Goal: Information Seeking & Learning: Learn about a topic

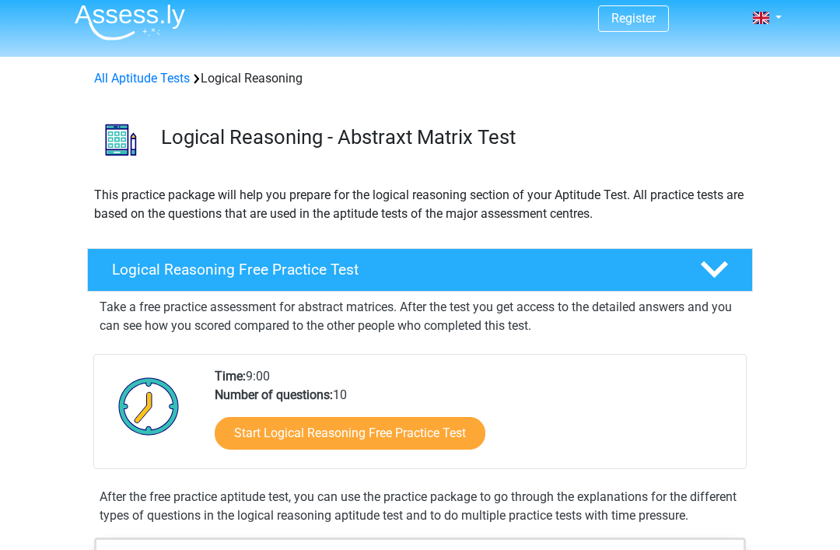
scroll to position [25, 0]
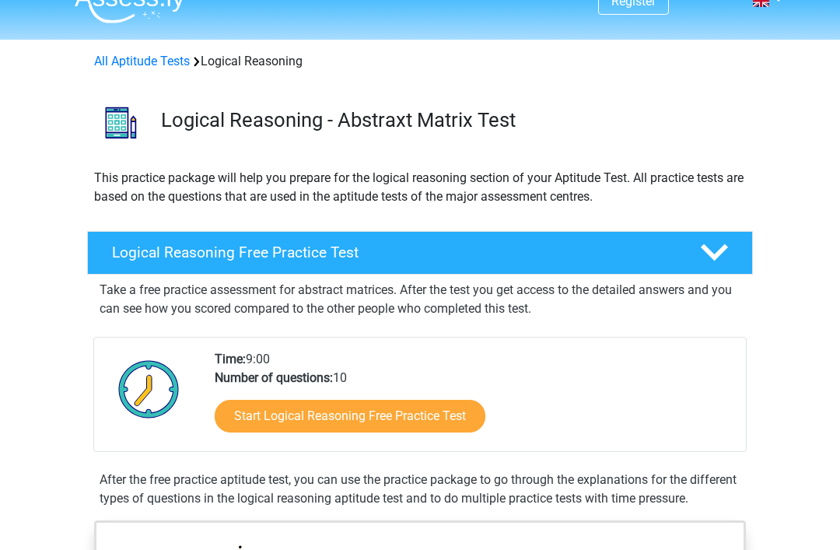
click at [451, 418] on link "Start Logical Reasoning Free Practice Test" at bounding box center [350, 416] width 271 height 33
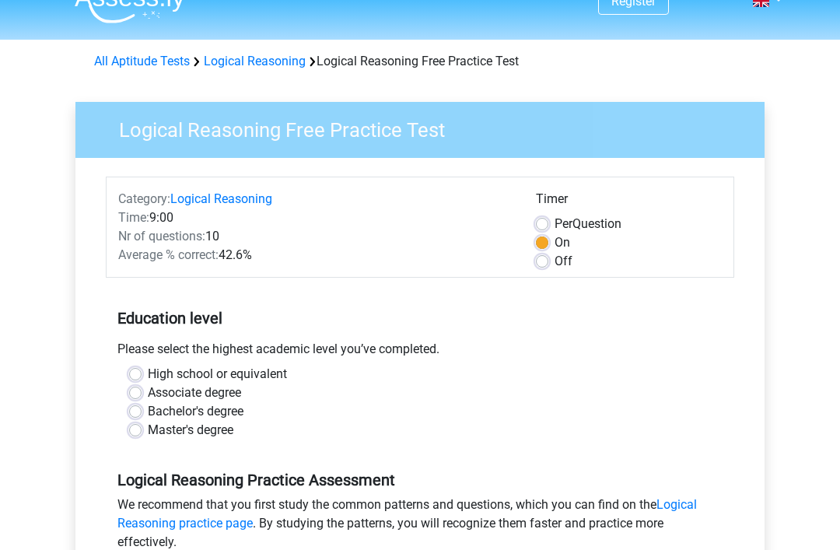
scroll to position [33, 0]
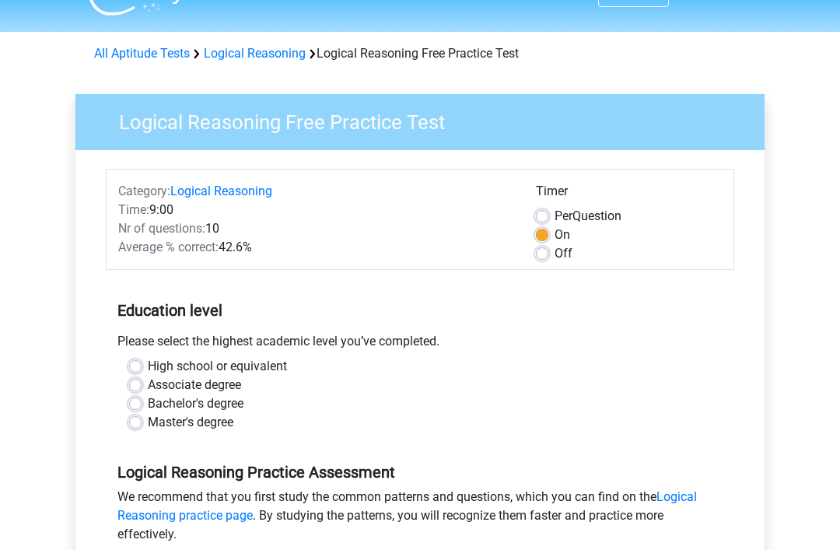
click at [148, 399] on label "Bachelor's degree" at bounding box center [196, 404] width 96 height 19
click at [140, 399] on input "Bachelor's degree" at bounding box center [135, 403] width 12 height 16
radio input "true"
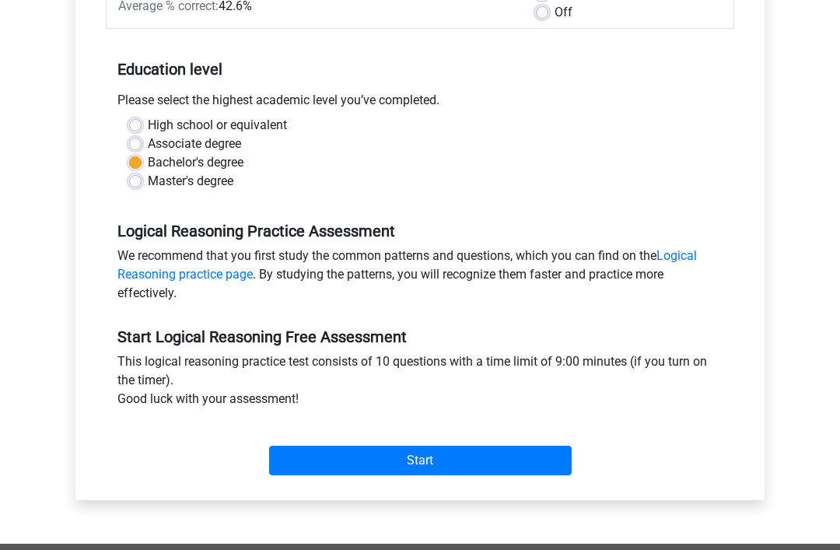
scroll to position [272, 0]
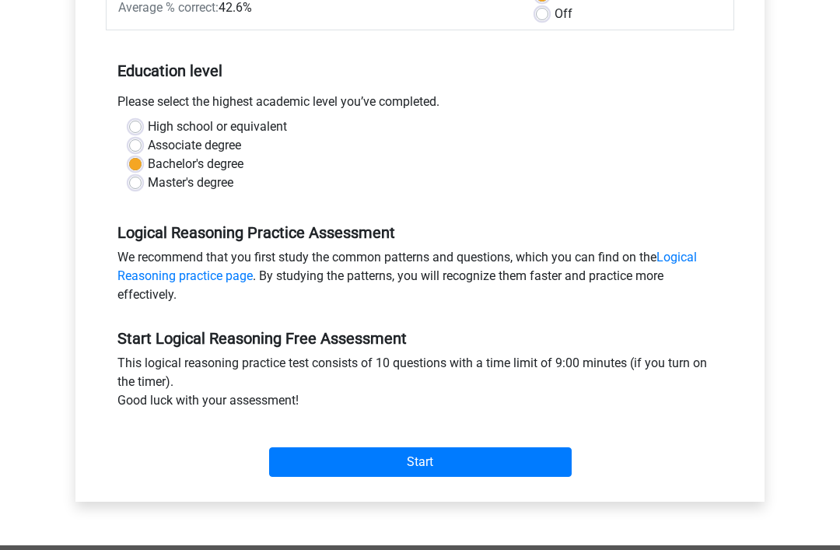
click at [483, 460] on input "Start" at bounding box center [420, 463] width 302 height 30
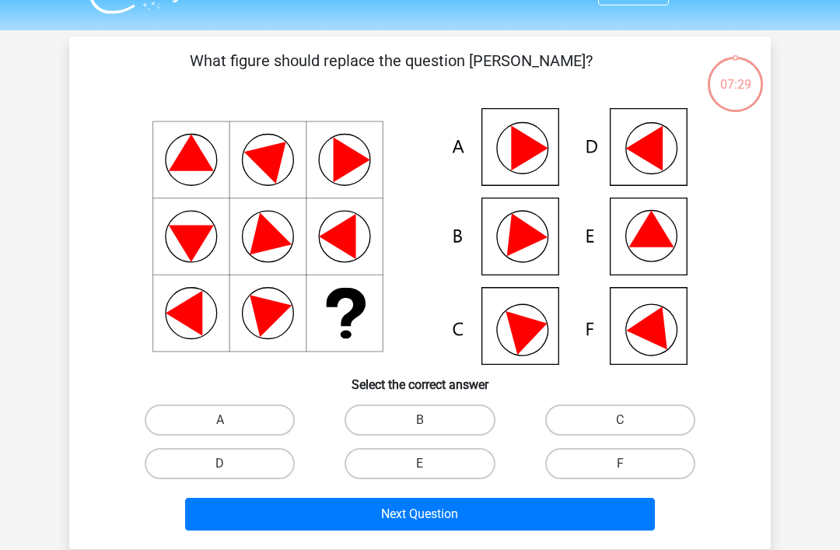
scroll to position [37, 0]
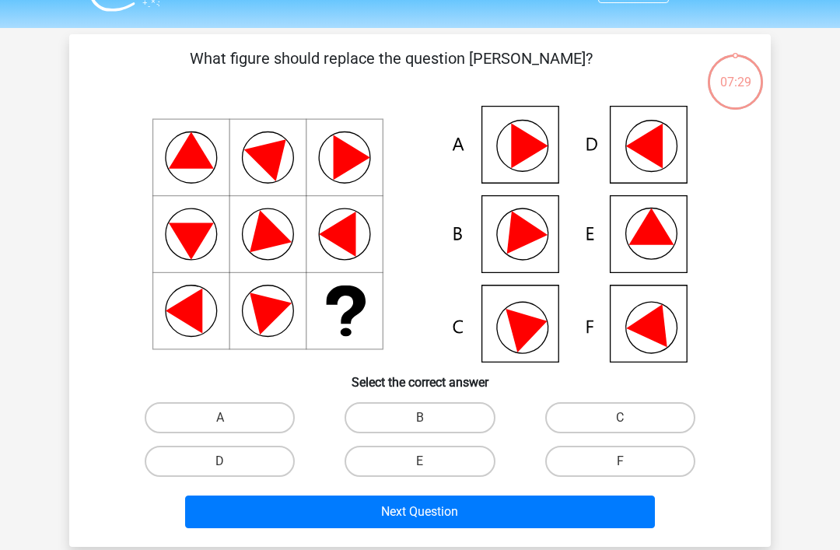
click at [456, 460] on label "E" at bounding box center [419, 461] width 150 height 31
click at [430, 461] on input "E" at bounding box center [425, 466] width 10 height 10
radio input "true"
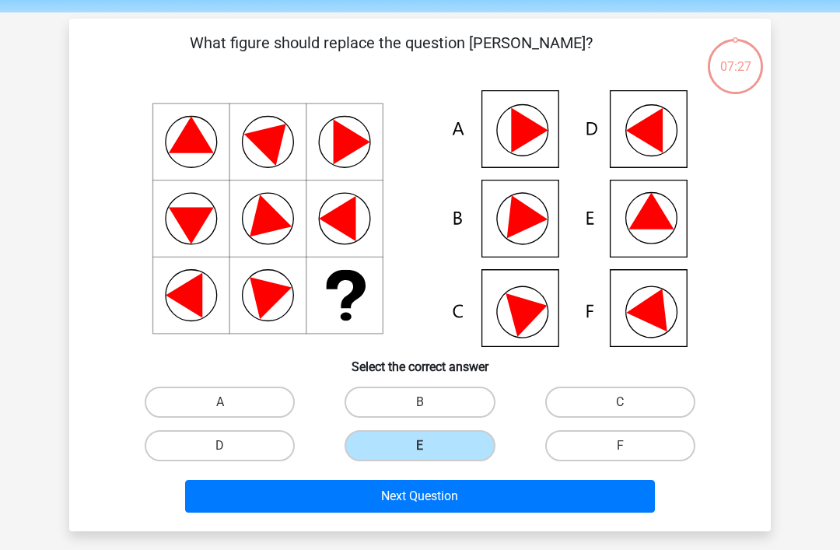
click at [485, 503] on button "Next Question" at bounding box center [420, 496] width 470 height 33
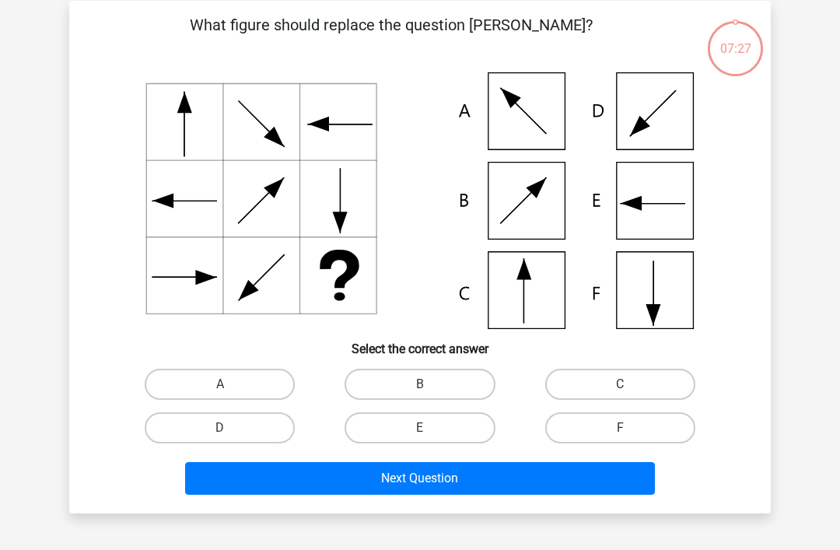
scroll to position [72, 0]
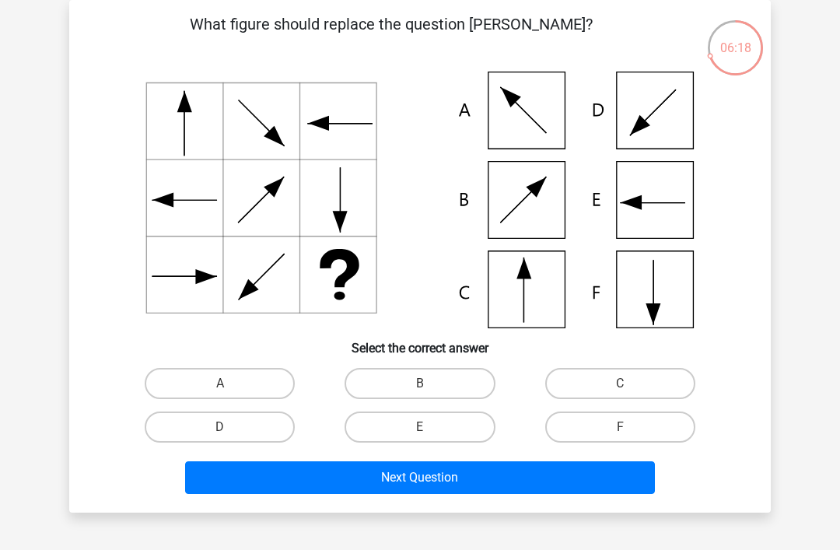
click at [624, 380] on label "C" at bounding box center [620, 383] width 150 height 31
click at [624, 383] on input "C" at bounding box center [625, 388] width 10 height 10
radio input "true"
click at [565, 493] on button "Next Question" at bounding box center [420, 477] width 470 height 33
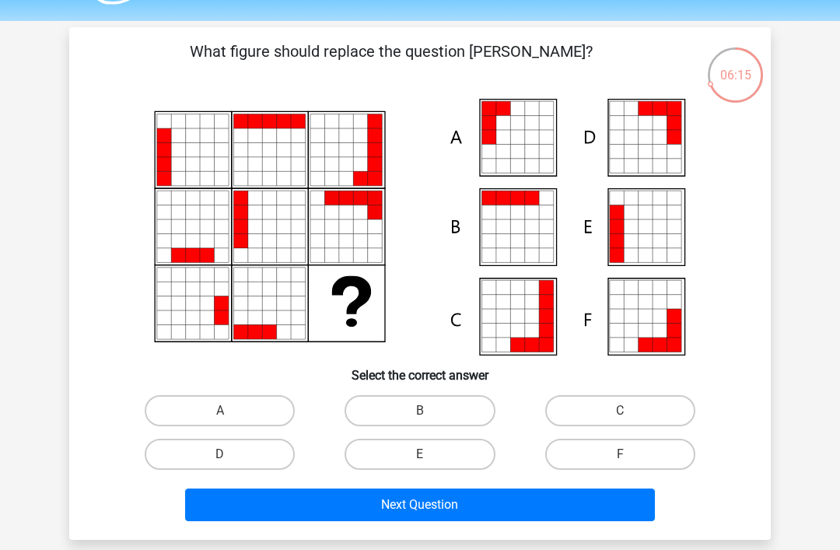
scroll to position [50, 0]
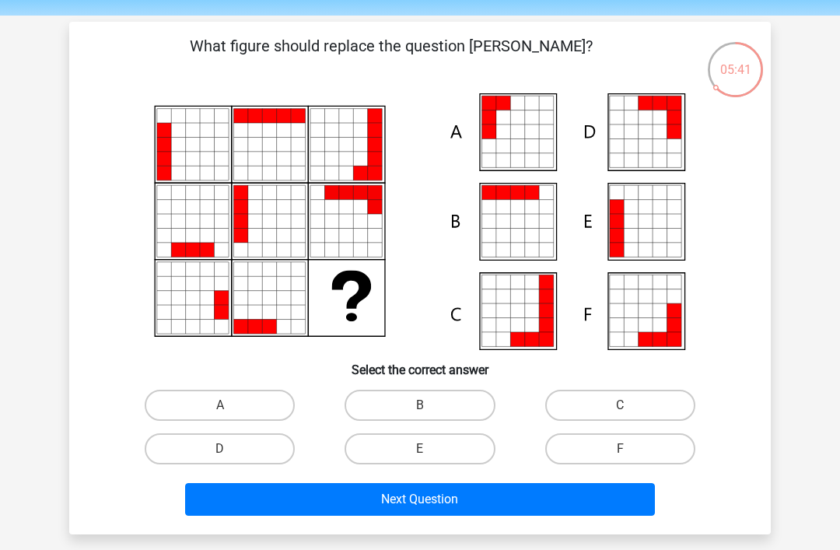
click at [236, 411] on label "A" at bounding box center [220, 405] width 150 height 31
click at [230, 411] on input "A" at bounding box center [225, 410] width 10 height 10
radio input "true"
click at [337, 485] on button "Next Question" at bounding box center [420, 499] width 470 height 33
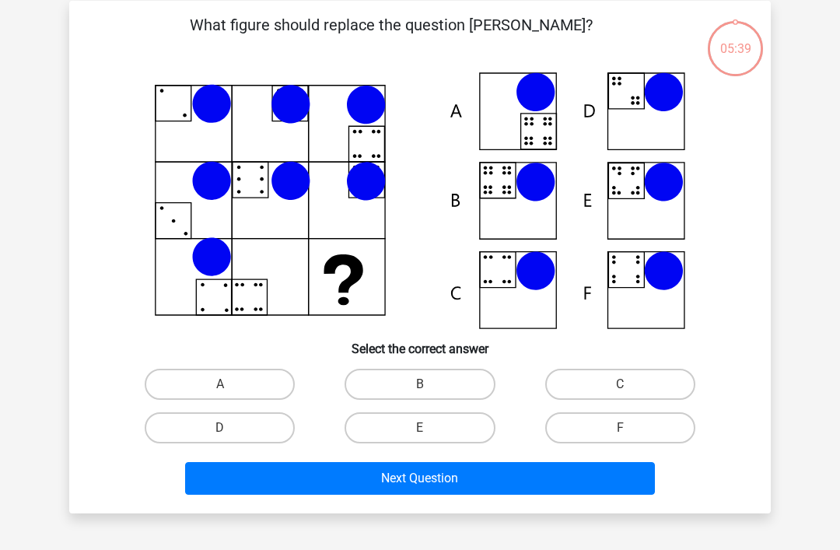
scroll to position [72, 0]
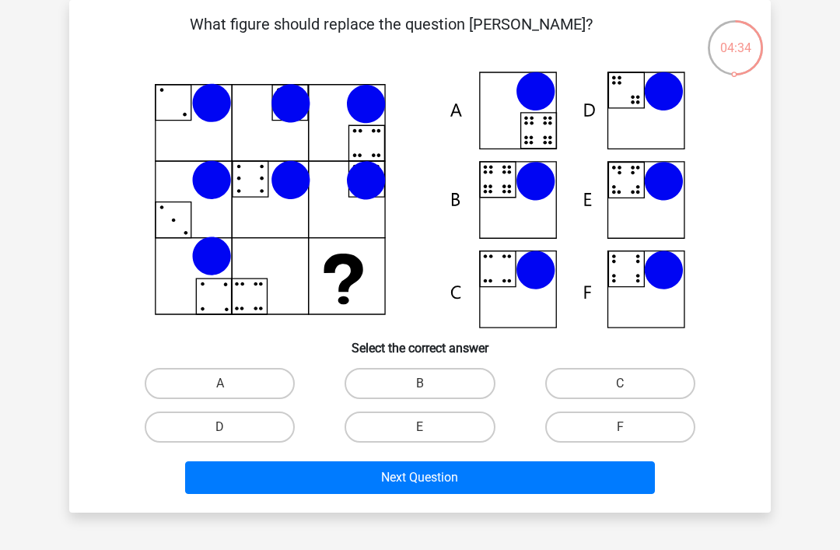
click at [613, 436] on label "F" at bounding box center [620, 426] width 150 height 31
click at [620, 436] on input "F" at bounding box center [625, 432] width 10 height 10
radio input "true"
click at [606, 469] on button "Next Question" at bounding box center [420, 477] width 470 height 33
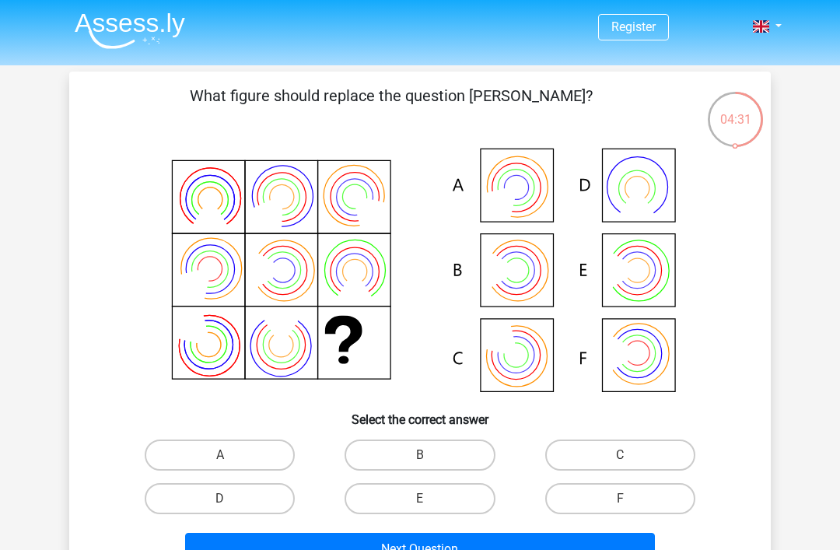
scroll to position [2, 0]
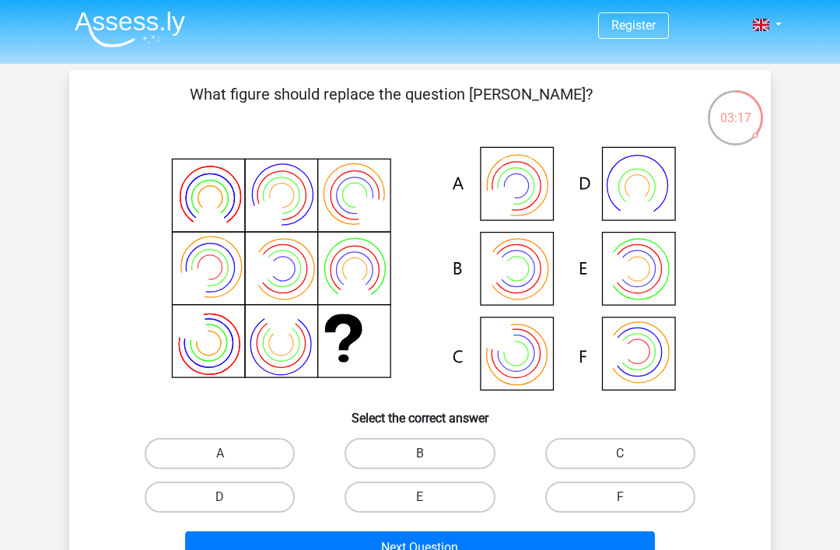
click at [441, 461] on label "B" at bounding box center [419, 453] width 150 height 31
click at [430, 461] on input "B" at bounding box center [425, 458] width 10 height 10
radio input "true"
click at [474, 549] on button "Next Question" at bounding box center [420, 547] width 470 height 33
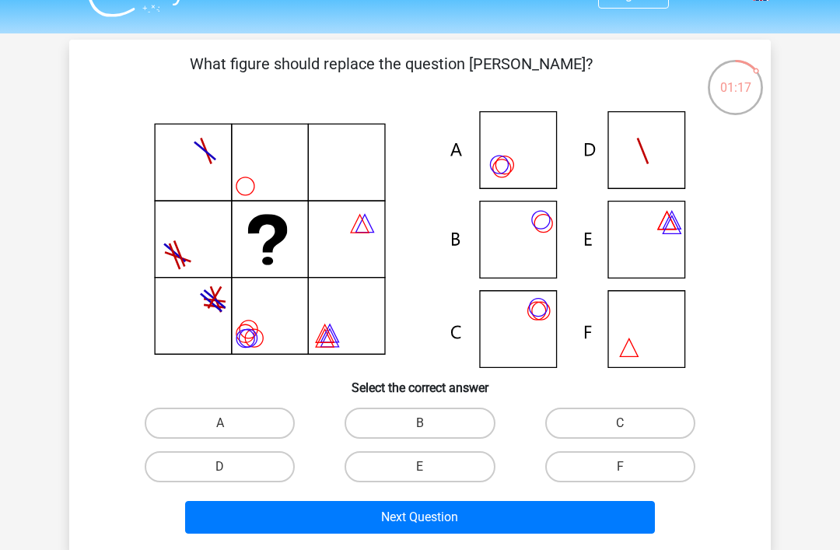
scroll to position [33, 0]
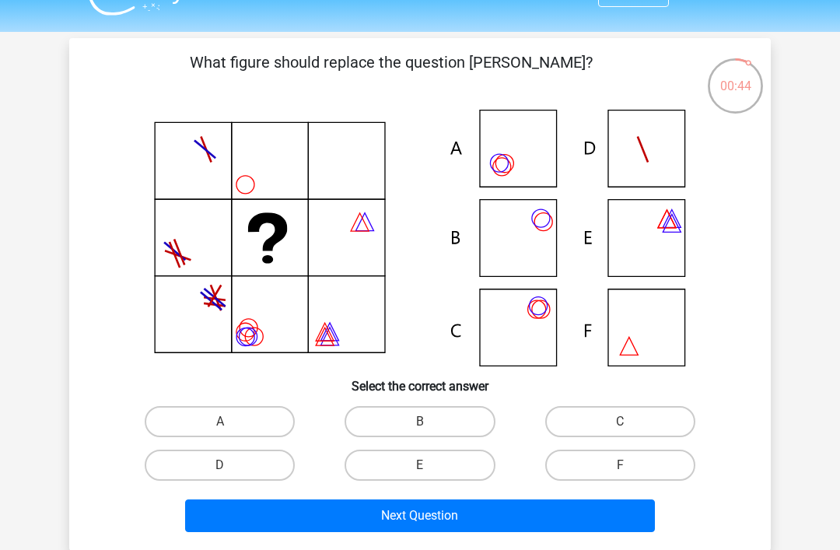
click at [446, 422] on label "B" at bounding box center [419, 421] width 150 height 31
click at [430, 422] on input "B" at bounding box center [425, 426] width 10 height 10
radio input "true"
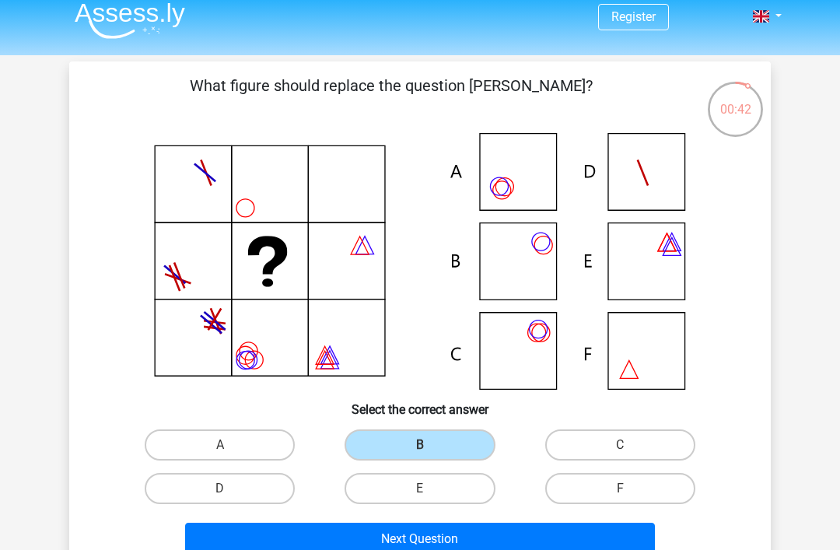
scroll to position [9, 0]
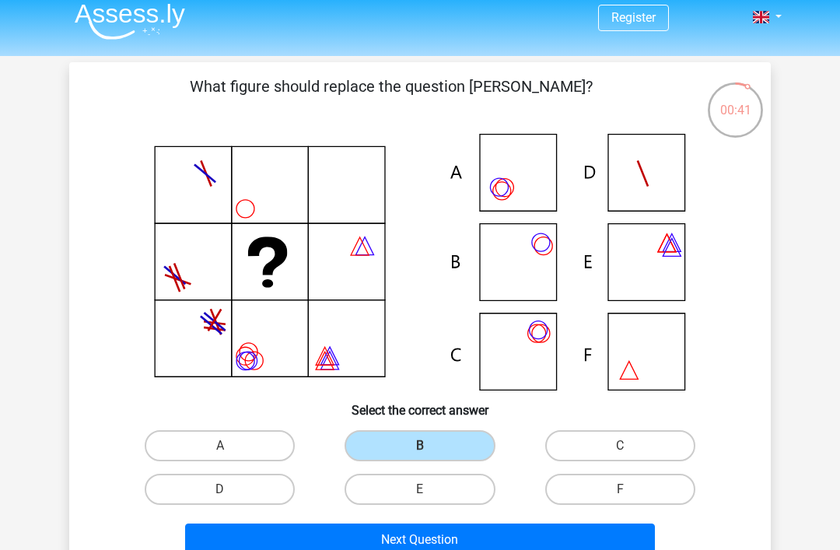
click at [481, 540] on button "Next Question" at bounding box center [420, 539] width 470 height 33
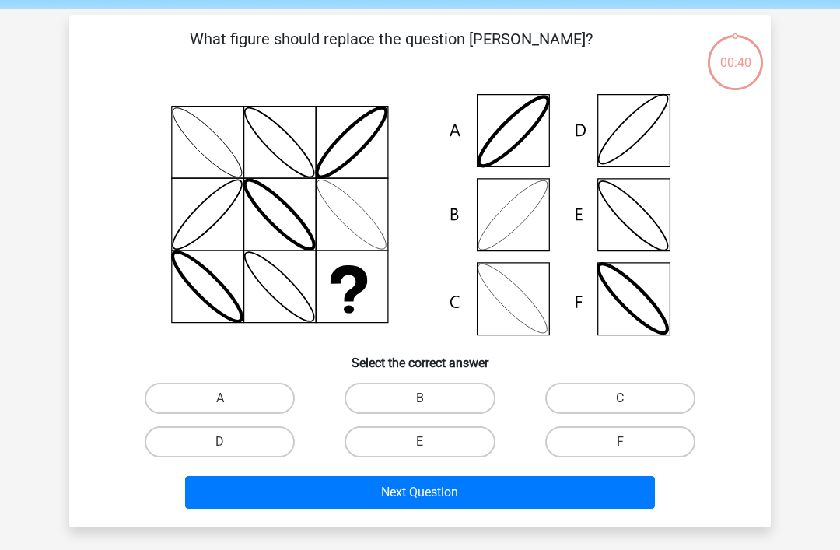
scroll to position [72, 0]
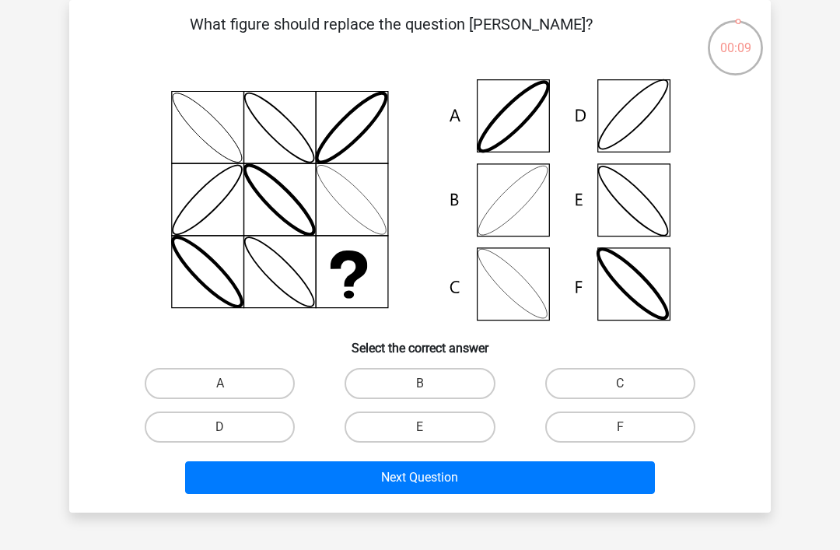
click at [450, 376] on label "B" at bounding box center [419, 383] width 150 height 31
click at [430, 383] on input "B" at bounding box center [425, 388] width 10 height 10
radio input "true"
click at [489, 493] on button "Next Question" at bounding box center [420, 477] width 470 height 33
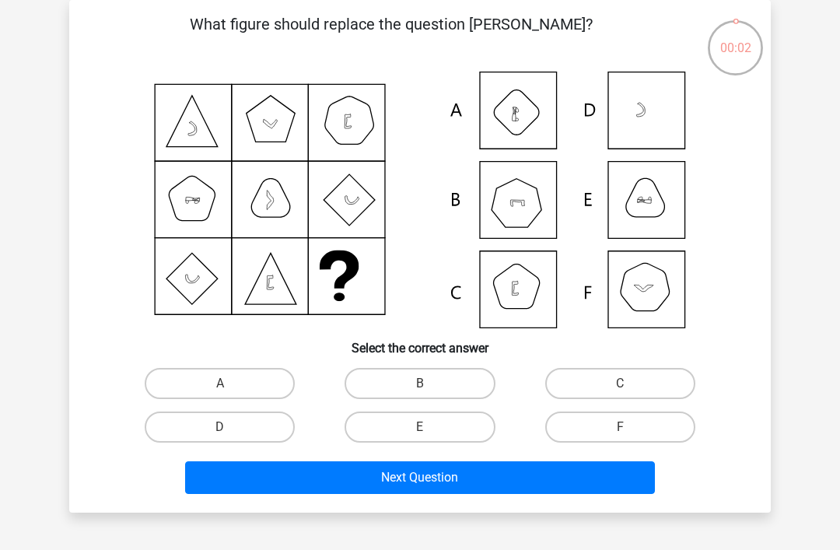
click at [614, 383] on label "C" at bounding box center [620, 383] width 150 height 31
click at [620, 383] on input "C" at bounding box center [625, 388] width 10 height 10
radio input "true"
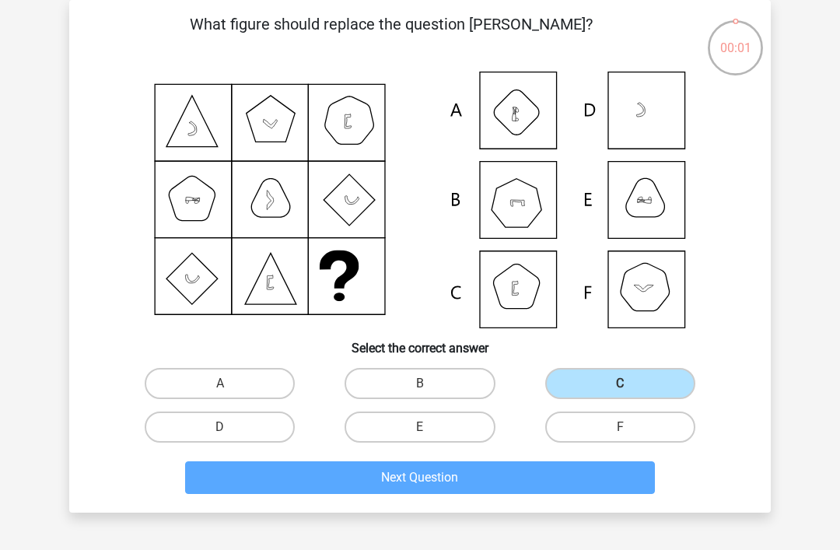
click at [435, 428] on label "E" at bounding box center [419, 426] width 150 height 31
click at [430, 428] on input "E" at bounding box center [425, 432] width 10 height 10
radio input "true"
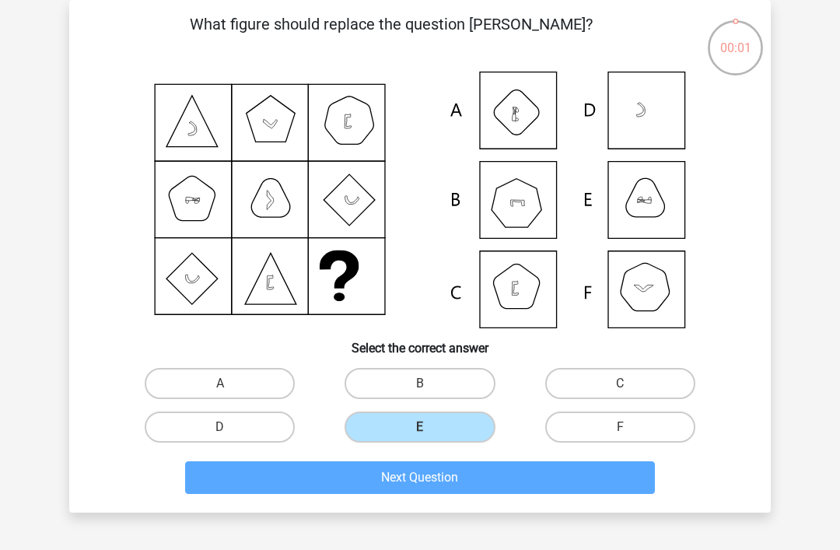
click at [490, 498] on div "Next Question" at bounding box center [420, 480] width 600 height 39
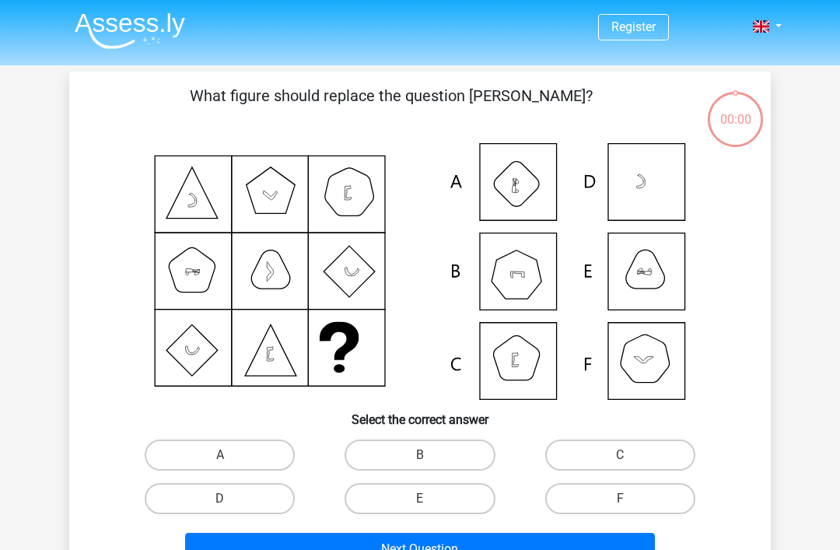
scroll to position [121, 0]
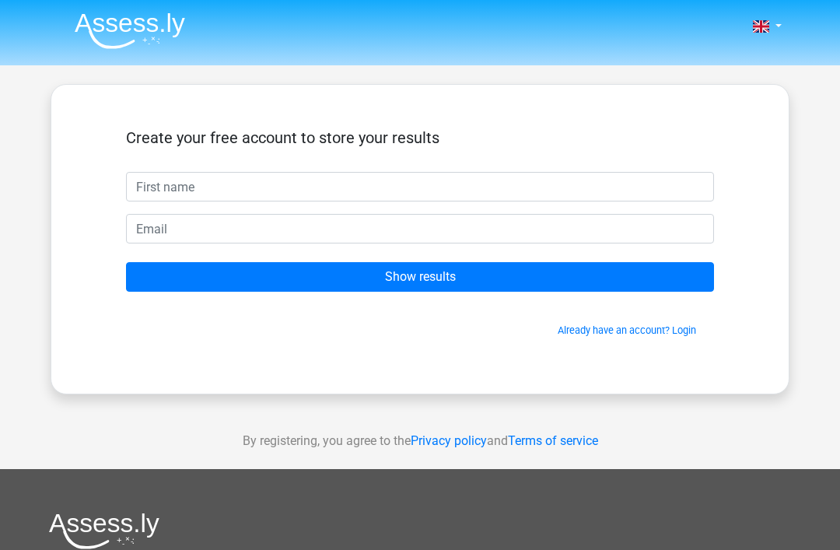
click at [644, 270] on input "Show results" at bounding box center [420, 277] width 588 height 30
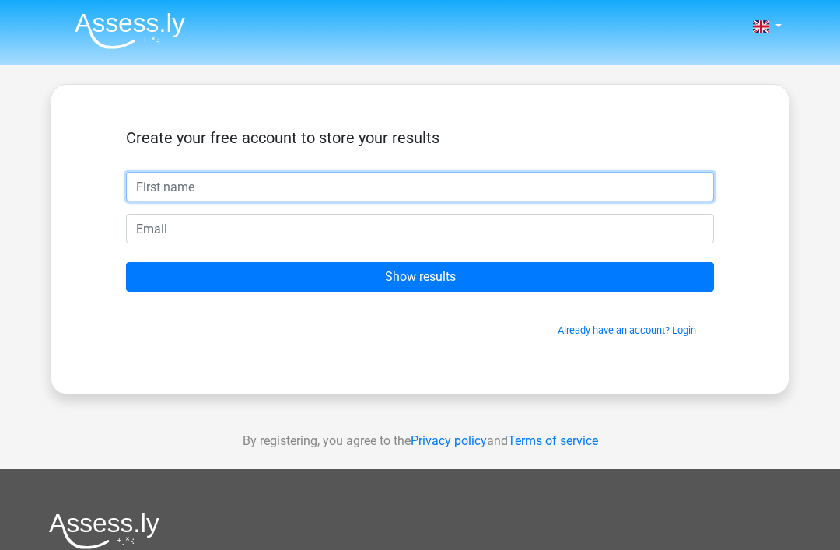
click at [575, 172] on input "text" at bounding box center [420, 187] width 588 height 30
type input "Zayar"
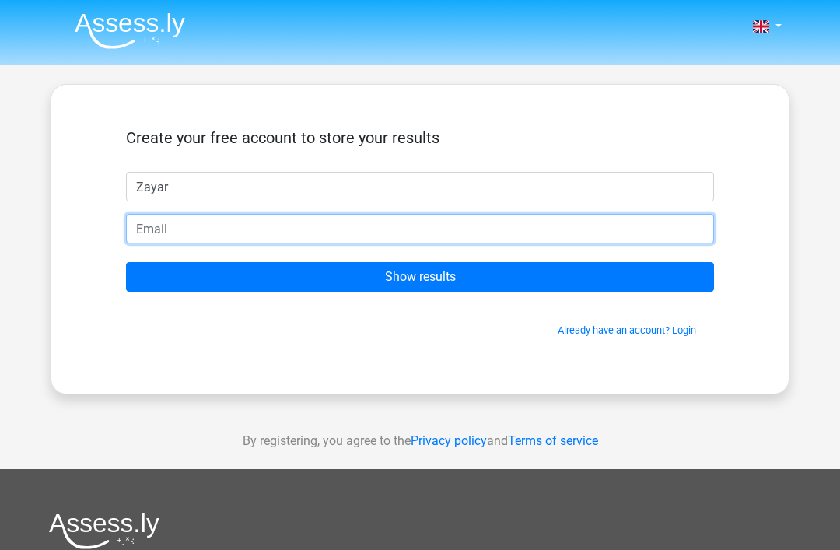
click at [360, 221] on input "email" at bounding box center [420, 229] width 588 height 30
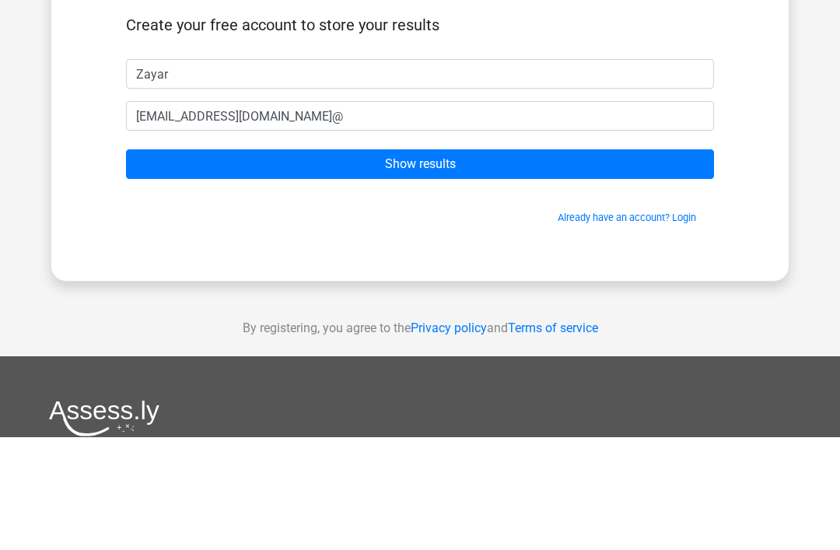
click at [162, 262] on input "Show results" at bounding box center [420, 277] width 588 height 30
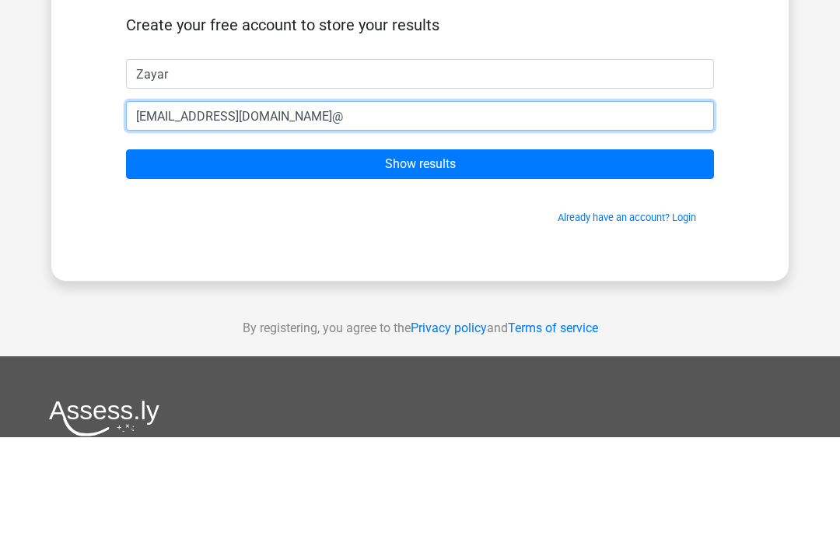
click at [551, 214] on input "alex.zayartun123@gmail.cl@" at bounding box center [420, 229] width 588 height 30
type input "alex.zayartun123@gmail.com"
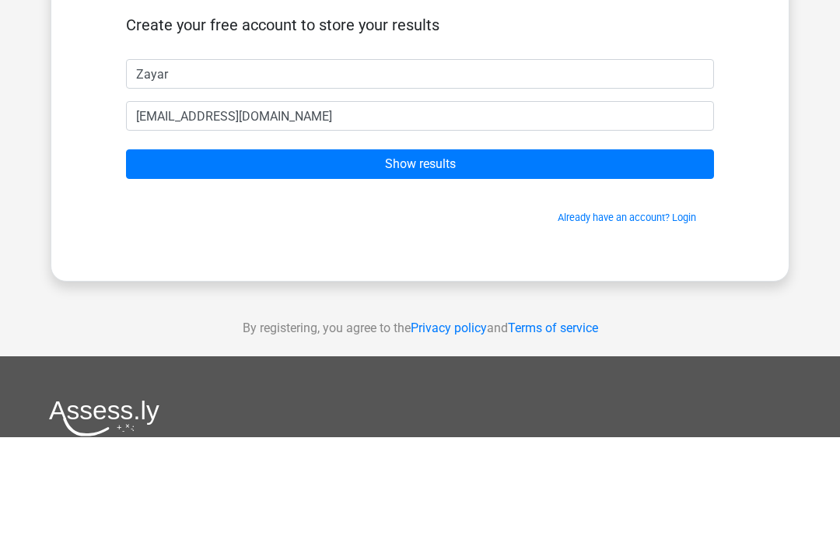
click at [626, 262] on input "Show results" at bounding box center [420, 277] width 588 height 30
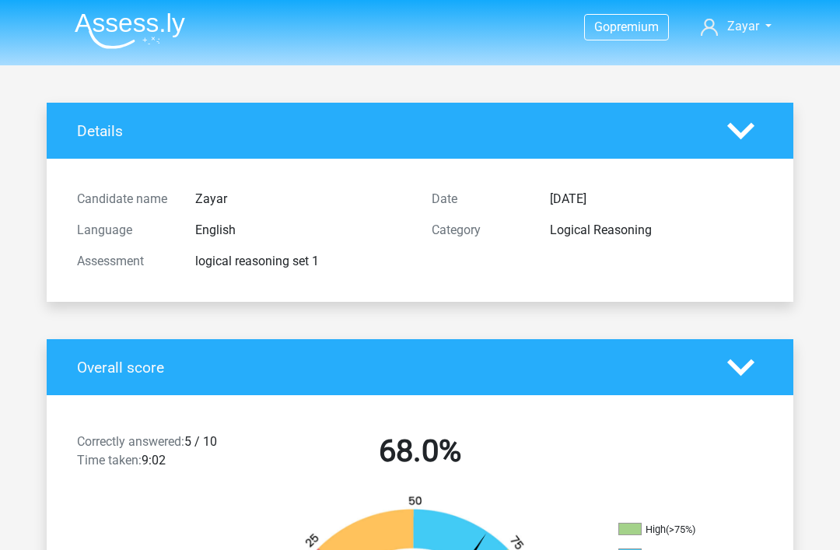
click at [739, 138] on icon at bounding box center [740, 130] width 27 height 27
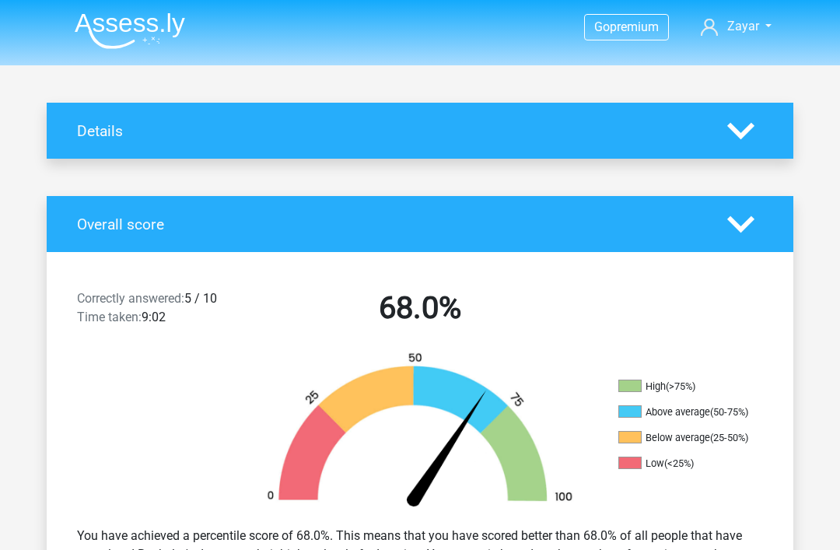
click at [743, 144] on icon at bounding box center [740, 130] width 27 height 27
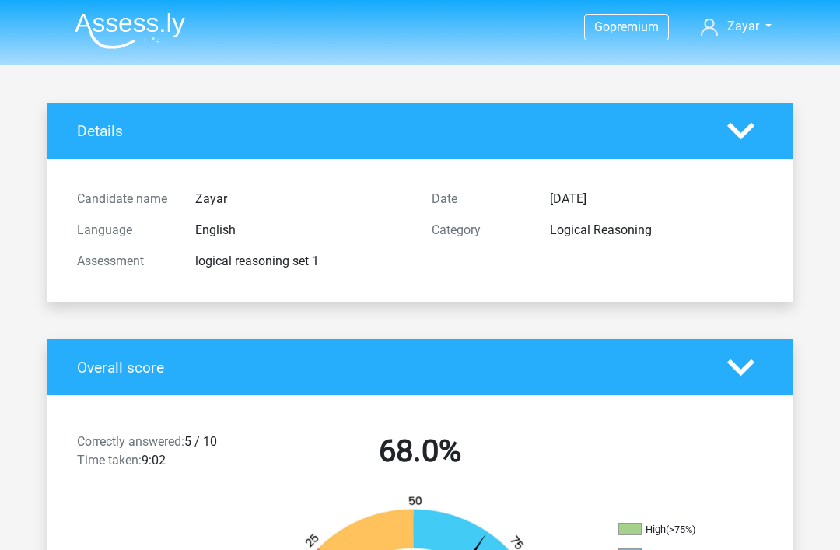
click at [746, 141] on icon at bounding box center [740, 130] width 27 height 27
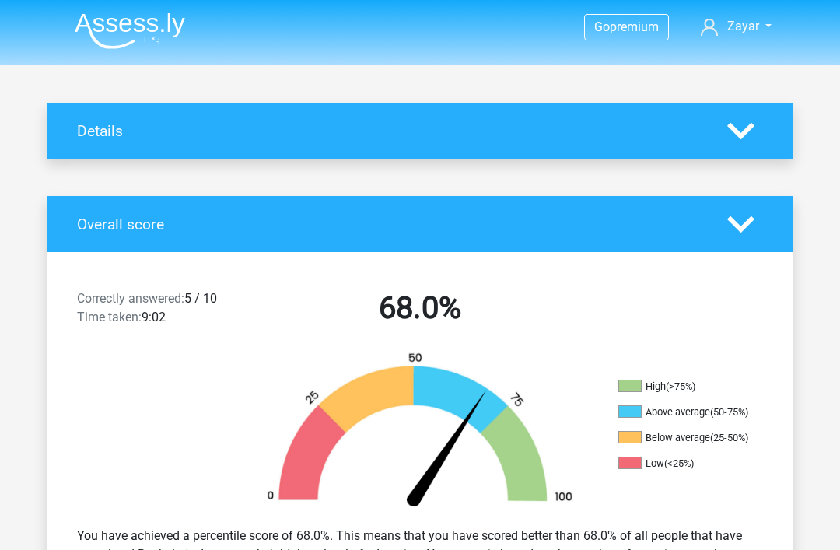
click at [753, 254] on div "Correctly answered: 5 / 10 Time taken: 9:02 68.0% High (>75%) Above average (50…" at bounding box center [419, 442] width 723 height 380
click at [750, 219] on polygon at bounding box center [740, 223] width 27 height 17
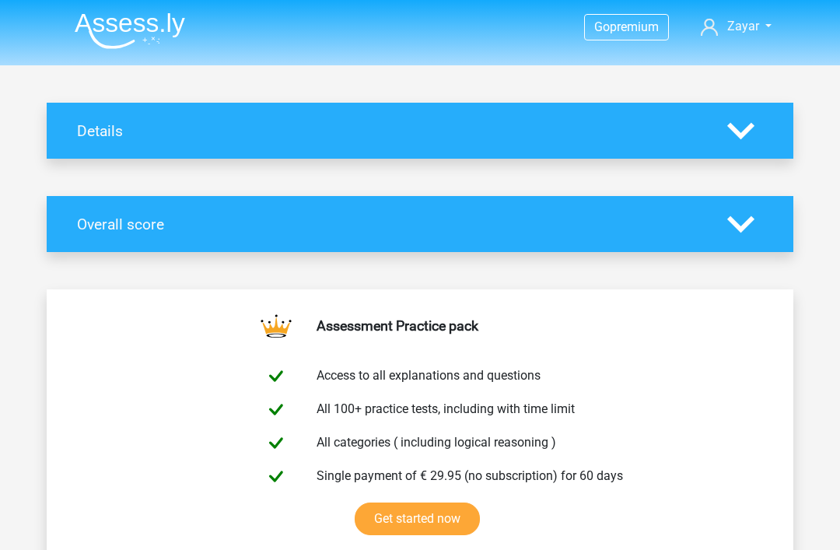
click at [749, 232] on icon at bounding box center [740, 224] width 27 height 27
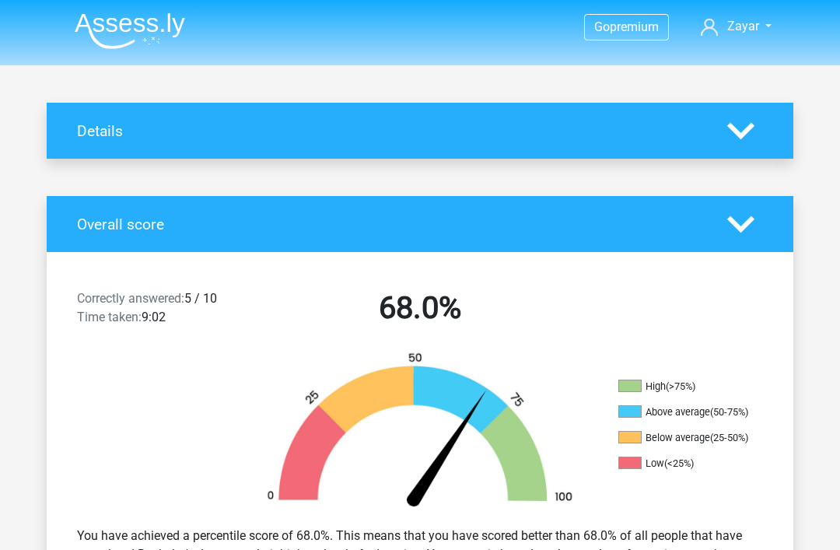
click at [741, 234] on icon at bounding box center [740, 224] width 27 height 27
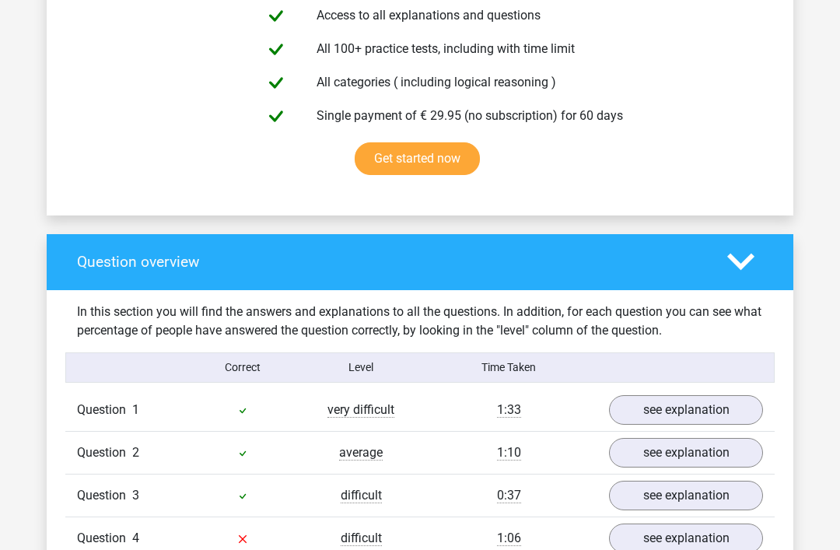
click at [750, 262] on icon at bounding box center [740, 262] width 27 height 27
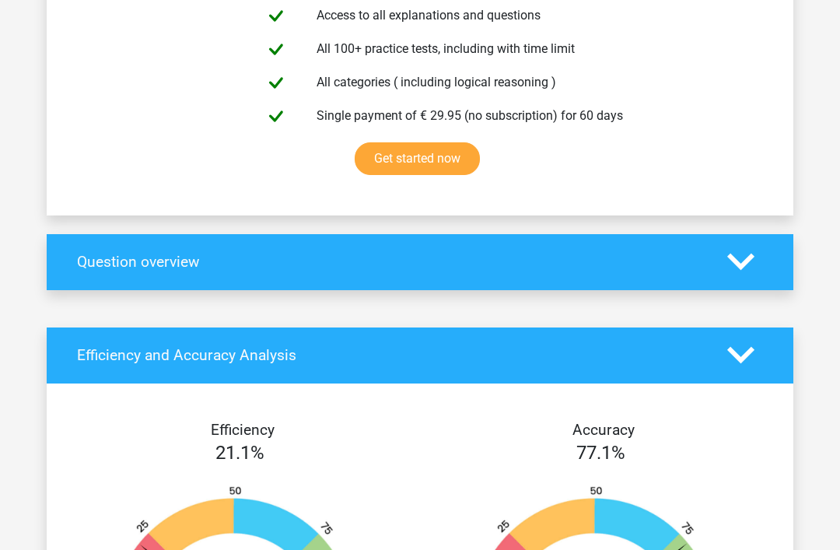
click at [742, 366] on icon at bounding box center [740, 354] width 27 height 27
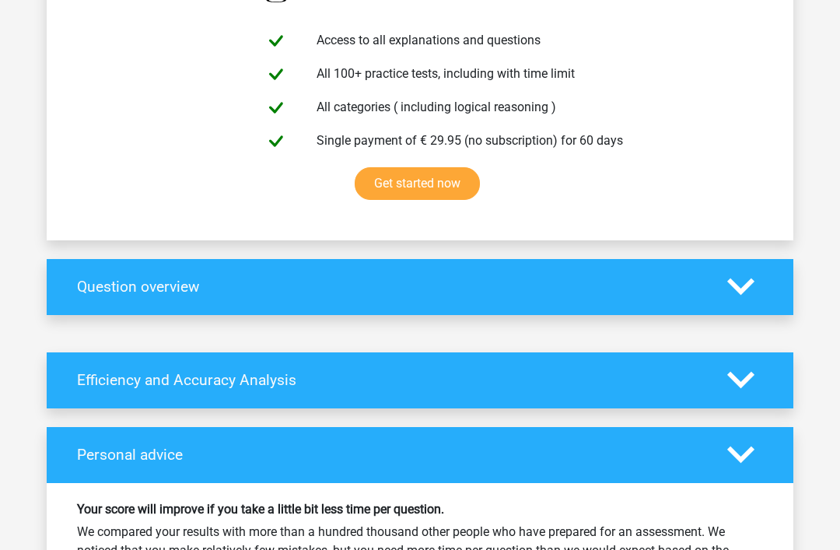
scroll to position [0, 0]
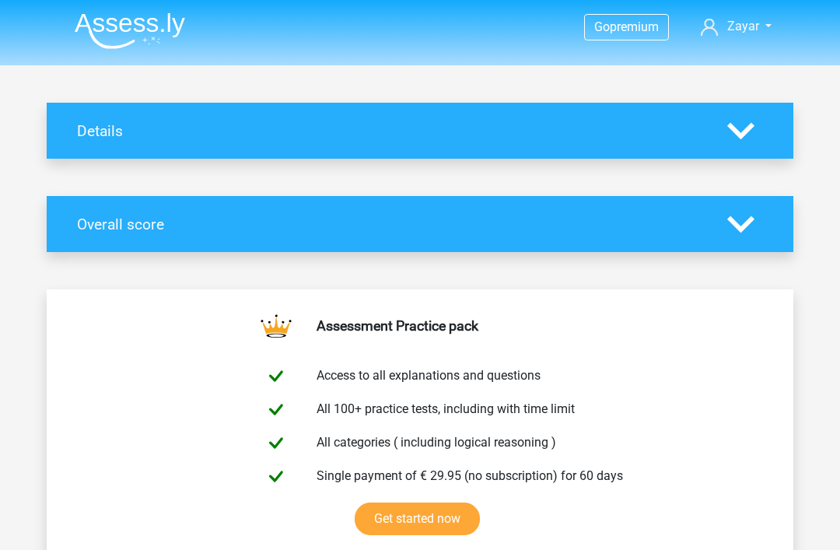
click at [122, 44] on img at bounding box center [130, 30] width 110 height 37
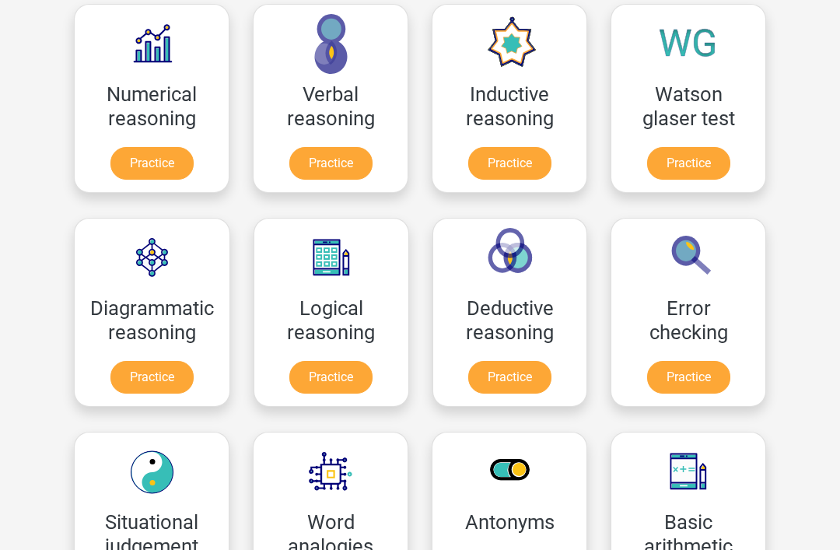
scroll to position [262, 0]
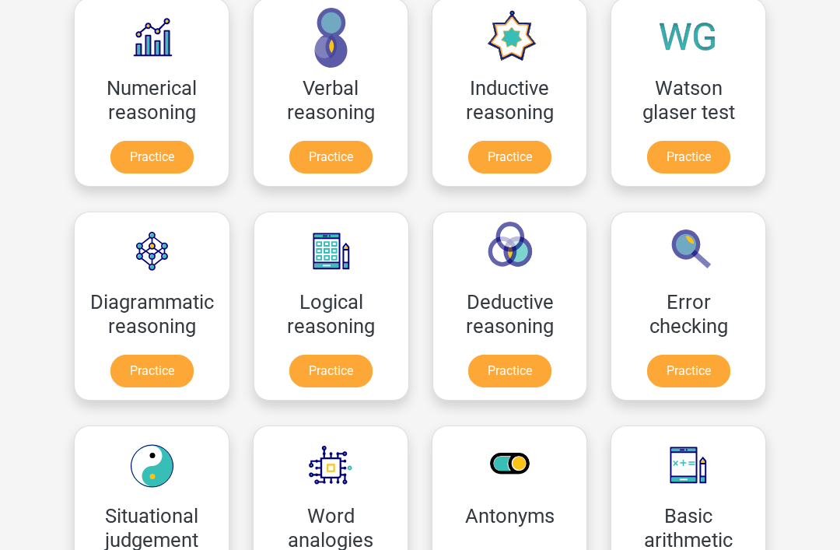
click at [355, 371] on link "Practice" at bounding box center [330, 371] width 83 height 33
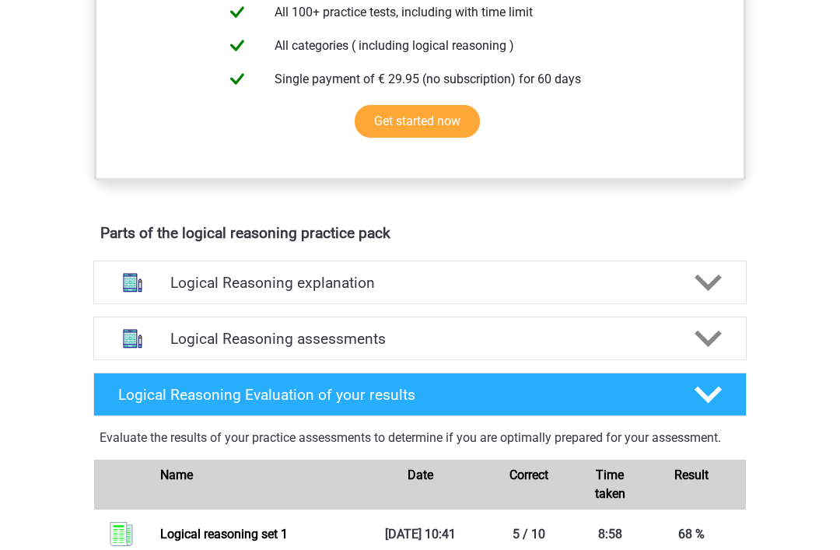
scroll to position [680, 0]
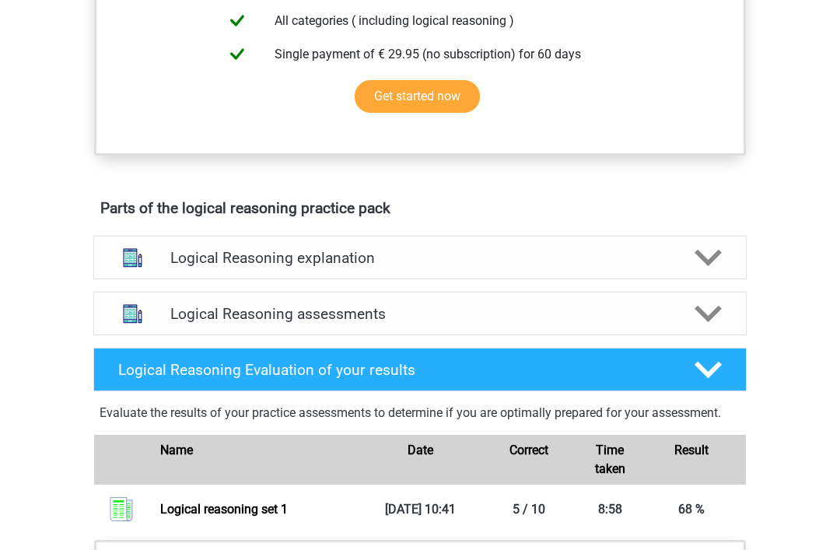
click at [687, 271] on div at bounding box center [707, 257] width 52 height 27
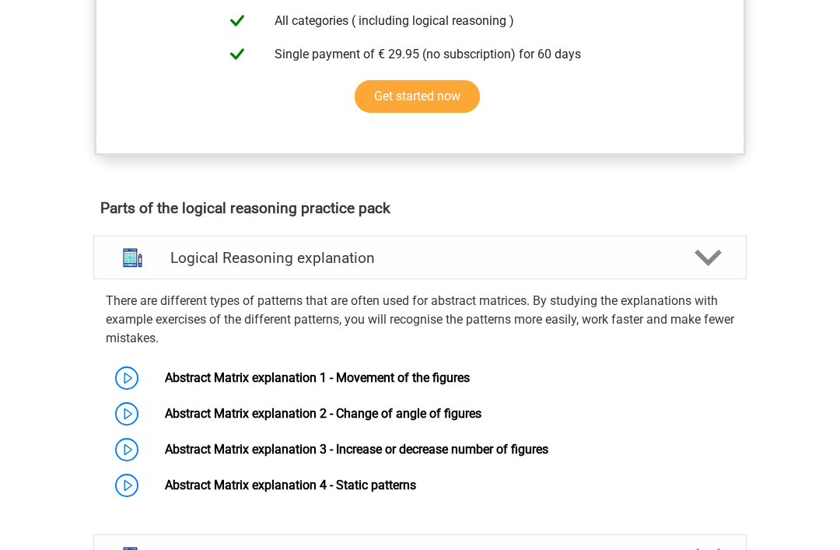
click at [313, 421] on link "Abstract Matrix explanation 2 - Change of angle of figures" at bounding box center [323, 413] width 316 height 15
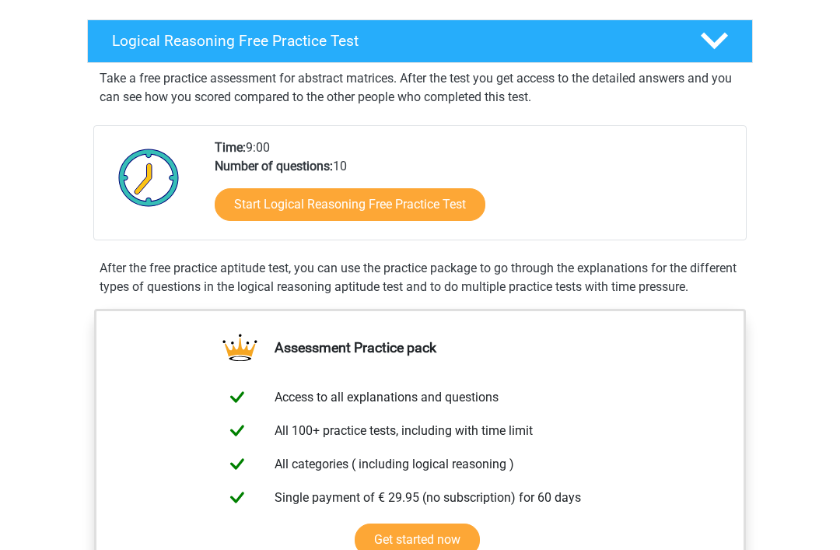
scroll to position [0, 0]
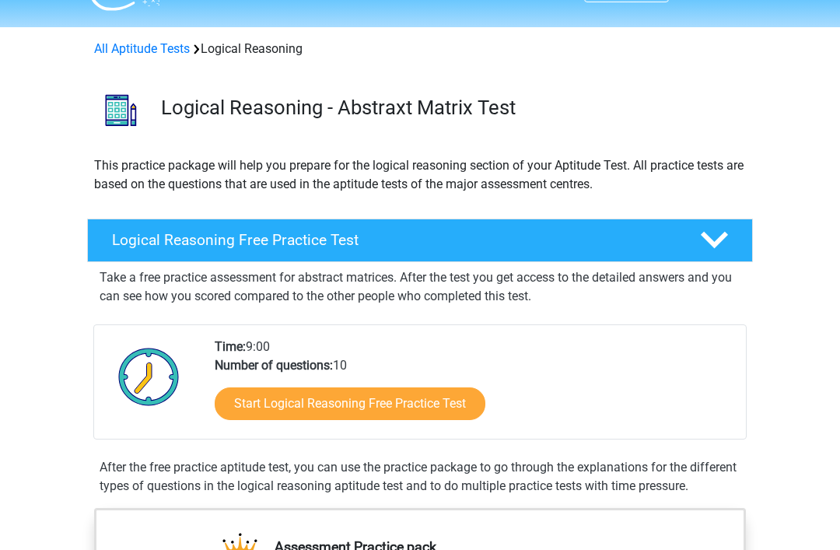
click at [456, 404] on link "Start Logical Reasoning Free Practice Test" at bounding box center [350, 404] width 271 height 33
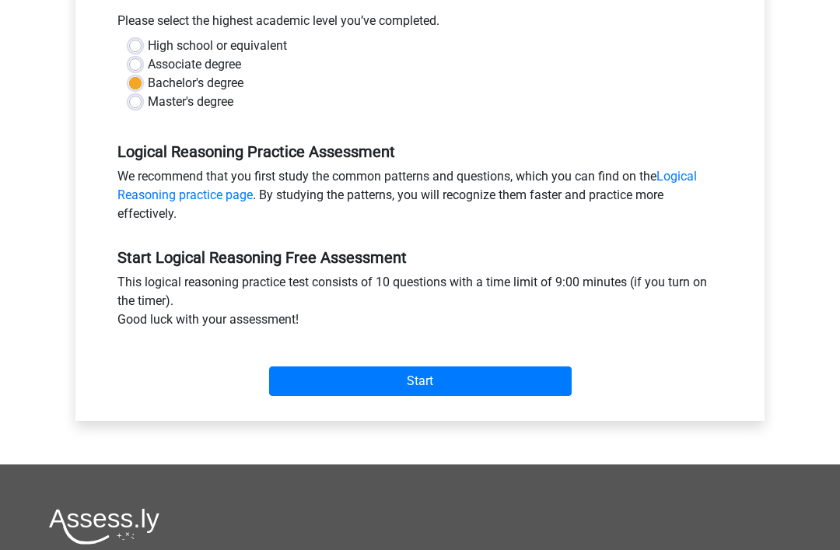
scroll to position [353, 0]
click at [483, 387] on input "Start" at bounding box center [420, 382] width 302 height 30
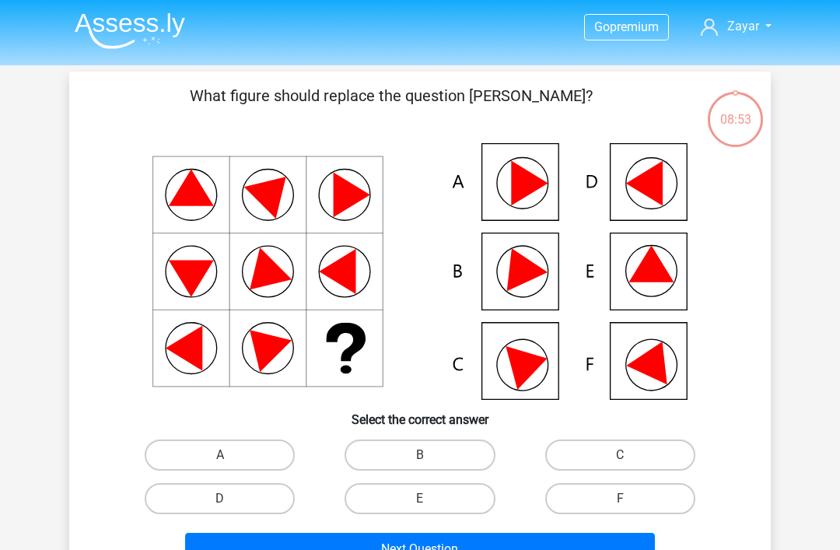
click at [462, 509] on label "E" at bounding box center [419, 498] width 150 height 31
click at [430, 509] on input "E" at bounding box center [425, 503] width 10 height 10
radio input "true"
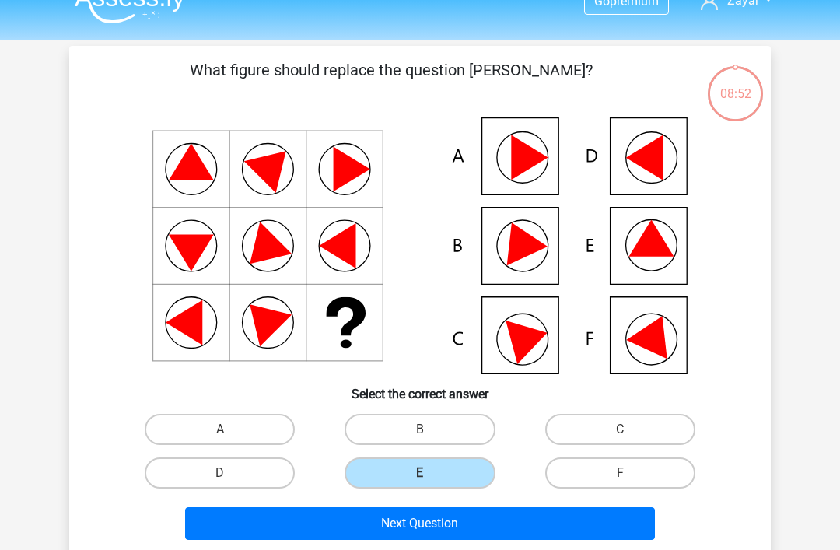
click at [488, 522] on button "Next Question" at bounding box center [420, 523] width 470 height 33
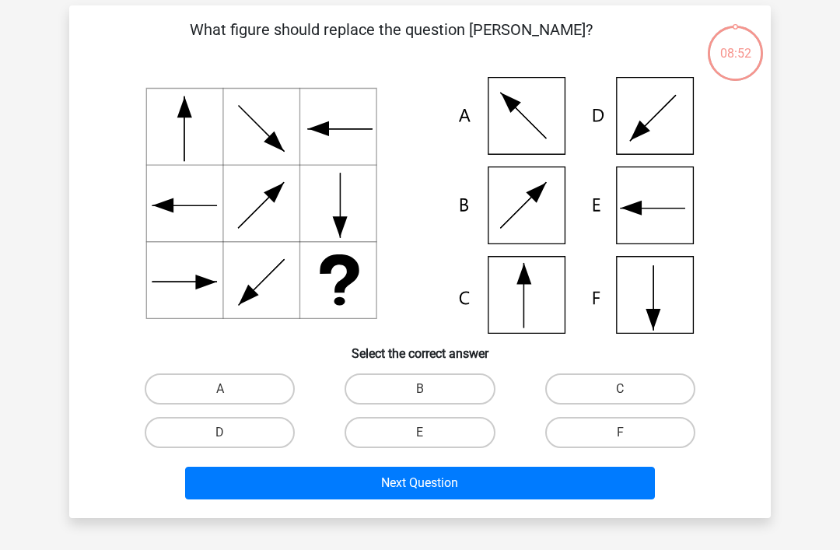
scroll to position [72, 0]
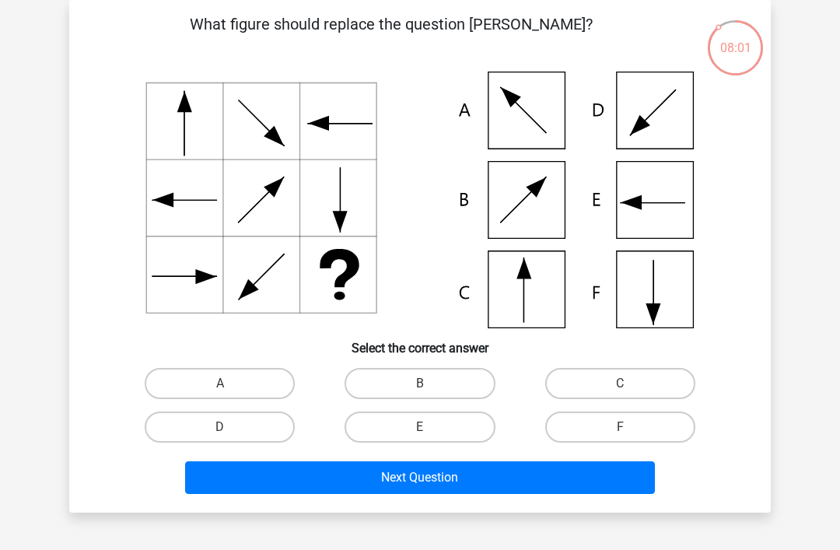
click at [616, 382] on label "C" at bounding box center [620, 383] width 150 height 31
click at [620, 383] on input "C" at bounding box center [625, 388] width 10 height 10
radio input "true"
click at [547, 475] on button "Next Question" at bounding box center [420, 477] width 470 height 33
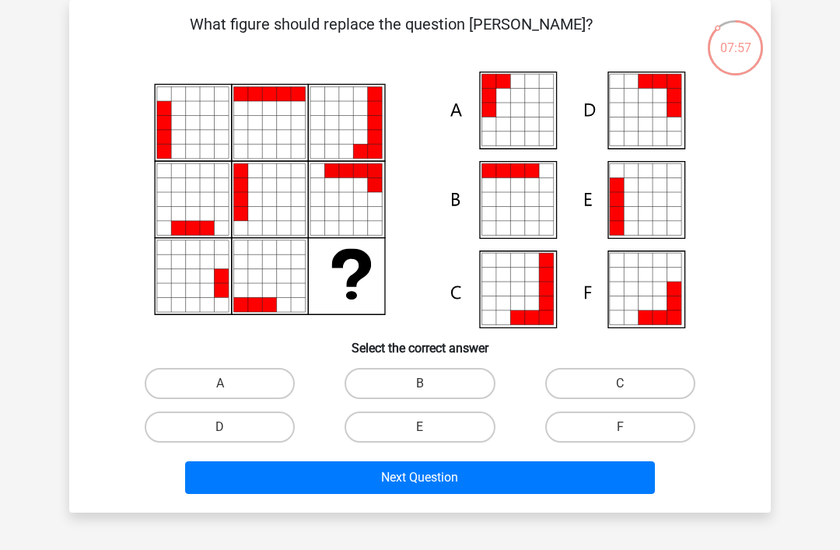
click at [245, 382] on label "A" at bounding box center [220, 383] width 150 height 31
click at [230, 383] on input "A" at bounding box center [225, 388] width 10 height 10
radio input "true"
click at [340, 473] on button "Next Question" at bounding box center [420, 477] width 470 height 33
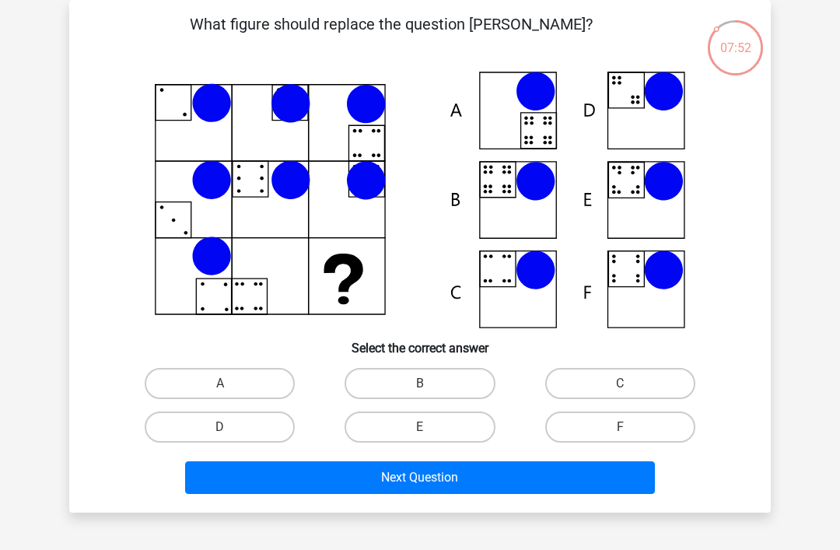
click at [624, 424] on label "F" at bounding box center [620, 426] width 150 height 31
click at [624, 427] on input "F" at bounding box center [625, 432] width 10 height 10
radio input "true"
click at [557, 488] on button "Next Question" at bounding box center [420, 477] width 470 height 33
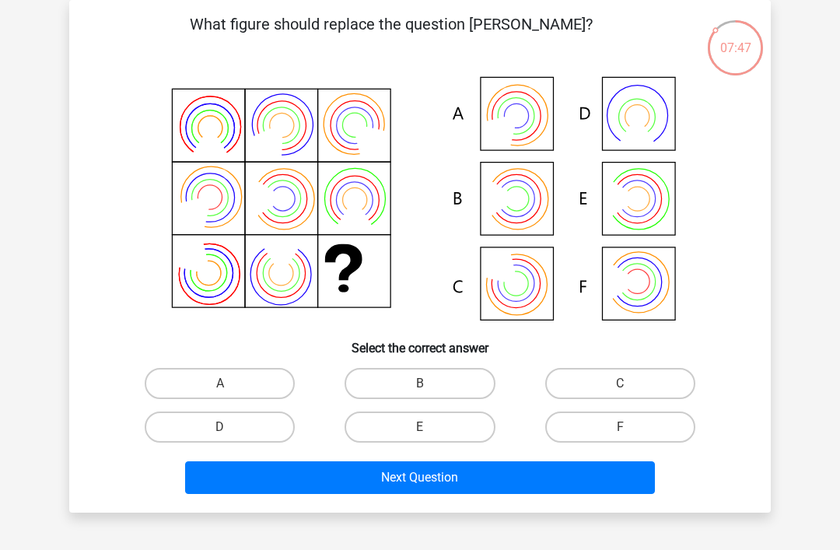
click at [453, 392] on label "B" at bounding box center [419, 383] width 150 height 31
click at [430, 392] on input "B" at bounding box center [425, 388] width 10 height 10
radio input "true"
click at [504, 486] on button "Next Question" at bounding box center [420, 477] width 470 height 33
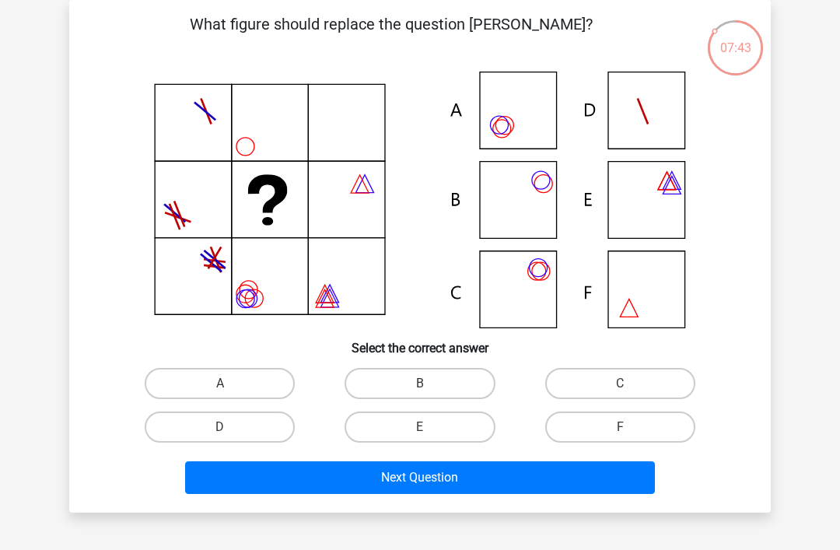
click at [462, 385] on label "B" at bounding box center [419, 383] width 150 height 31
click at [430, 385] on input "B" at bounding box center [425, 388] width 10 height 10
radio input "true"
click at [539, 474] on button "Next Question" at bounding box center [420, 477] width 470 height 33
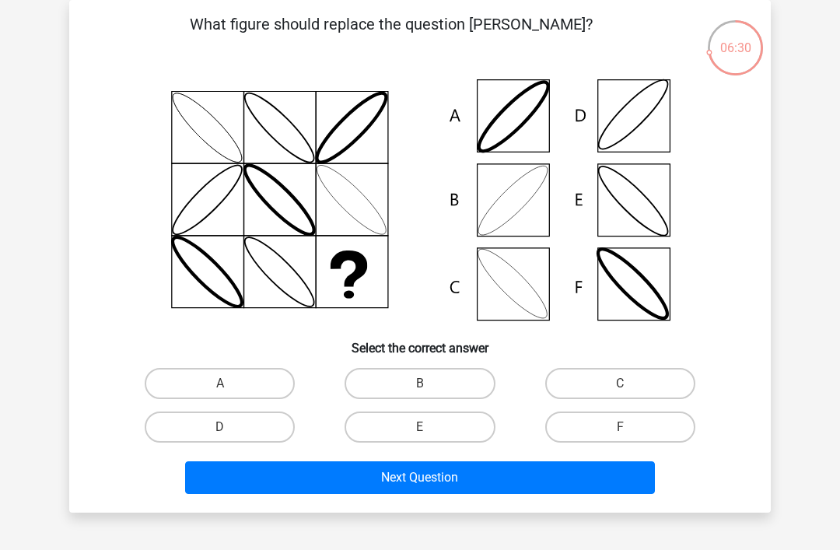
click at [259, 381] on label "A" at bounding box center [220, 383] width 150 height 31
click at [230, 383] on input "A" at bounding box center [225, 388] width 10 height 10
radio input "true"
click at [423, 390] on input "B" at bounding box center [425, 388] width 10 height 10
radio input "true"
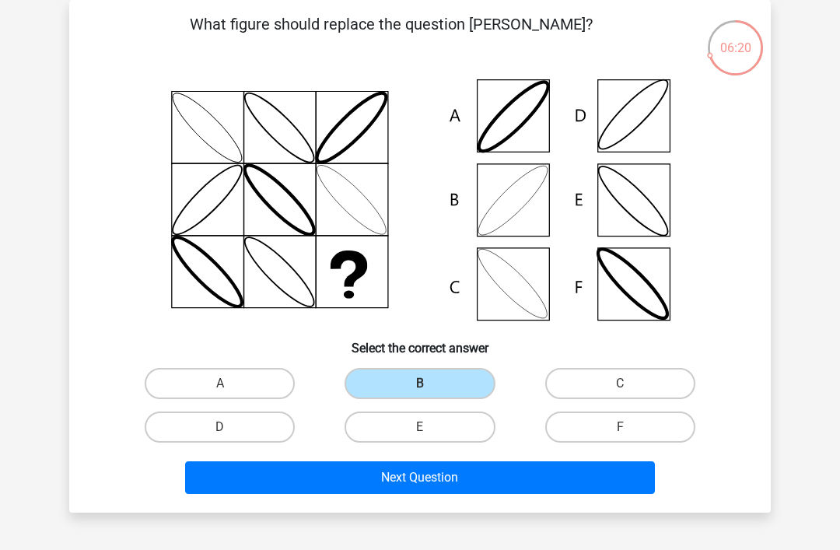
click at [398, 472] on button "Next Question" at bounding box center [420, 477] width 470 height 33
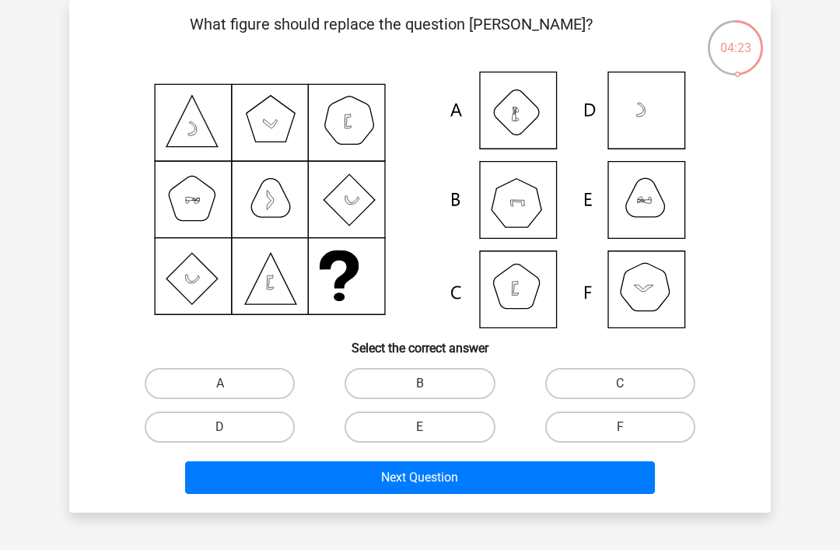
click at [266, 431] on label "D" at bounding box center [220, 426] width 150 height 31
click at [230, 431] on input "D" at bounding box center [225, 432] width 10 height 10
radio input "true"
click at [320, 473] on button "Next Question" at bounding box center [420, 477] width 470 height 33
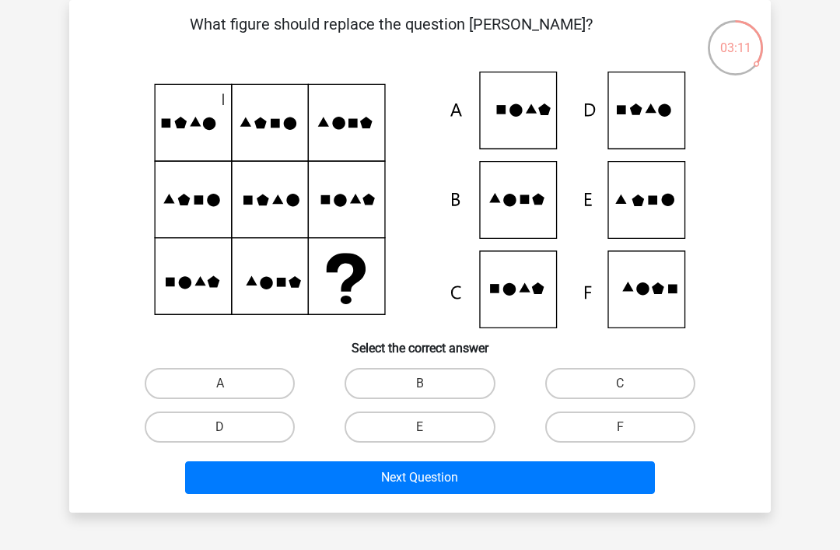
click at [344, 155] on icon at bounding box center [420, 200] width 627 height 257
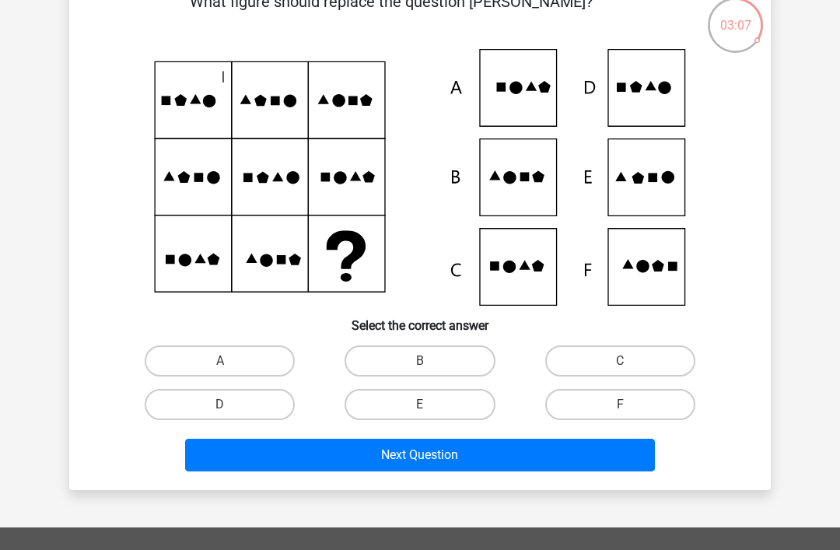
click at [618, 213] on icon at bounding box center [420, 177] width 627 height 257
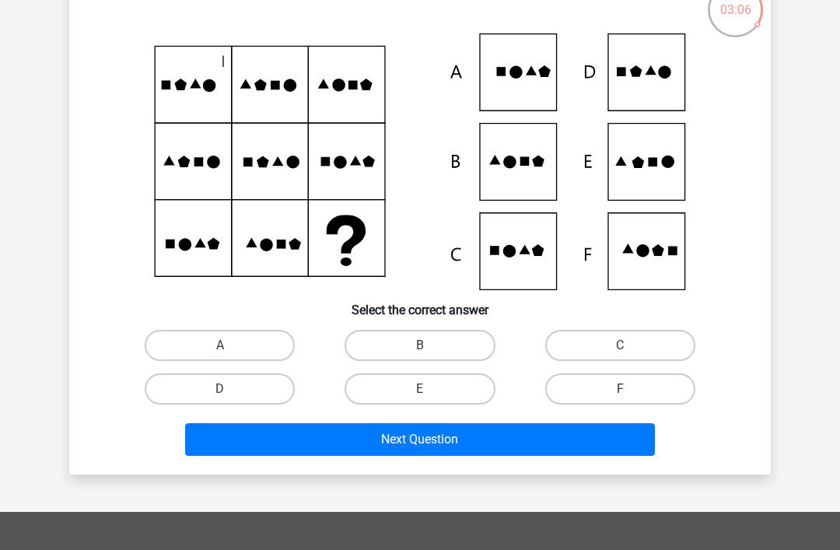
scroll to position [110, 0]
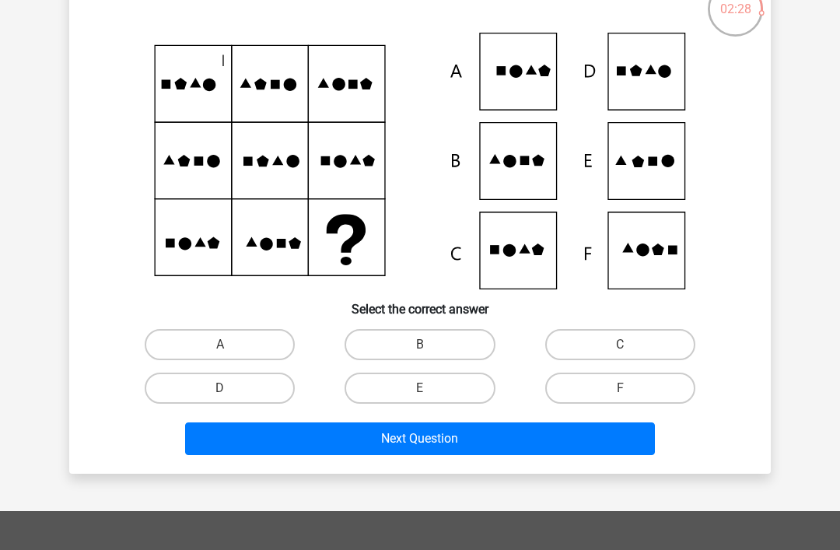
click at [456, 396] on label "E" at bounding box center [419, 387] width 150 height 31
click at [430, 396] on input "E" at bounding box center [425, 393] width 10 height 10
radio input "true"
click at [535, 453] on button "Next Question" at bounding box center [420, 438] width 470 height 33
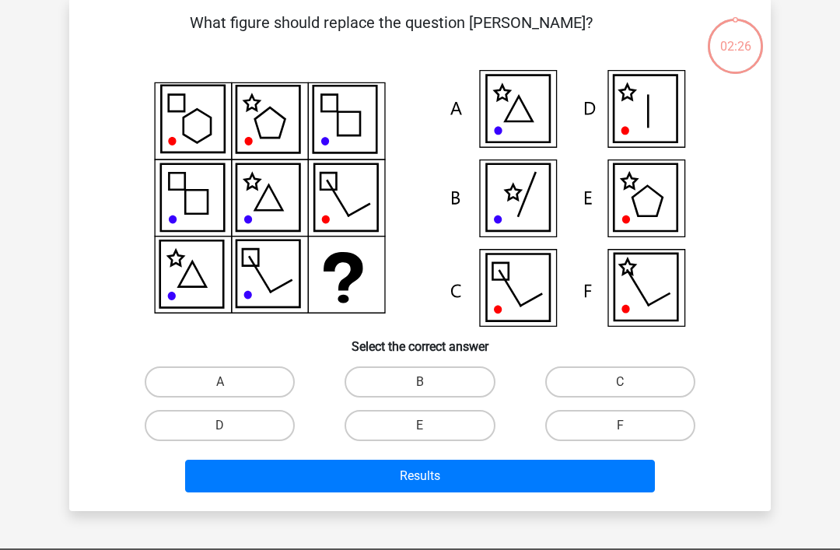
scroll to position [72, 0]
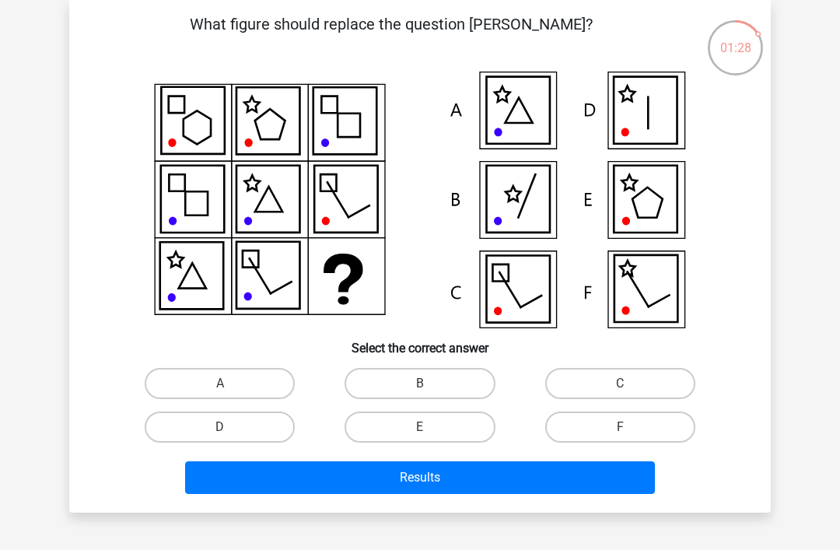
click at [232, 440] on label "D" at bounding box center [220, 426] width 150 height 31
click at [230, 437] on input "D" at bounding box center [225, 432] width 10 height 10
radio input "true"
click at [331, 487] on button "Results" at bounding box center [420, 477] width 470 height 33
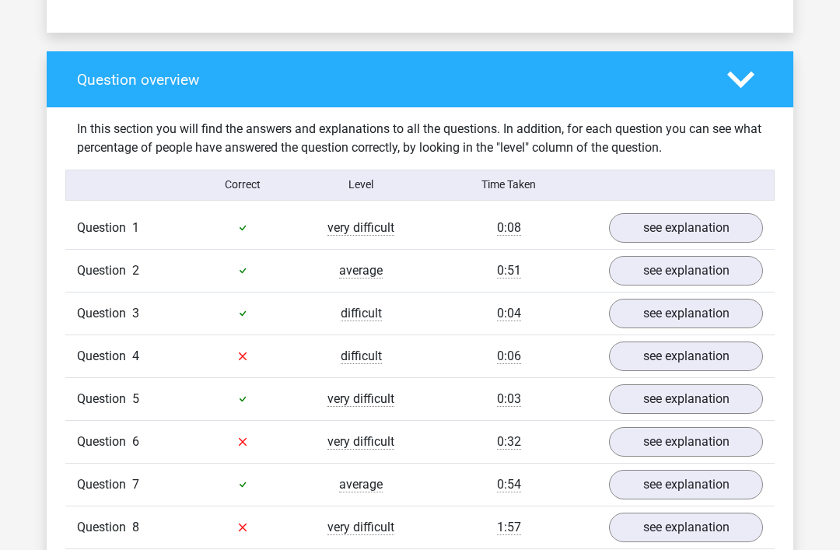
scroll to position [1103, 0]
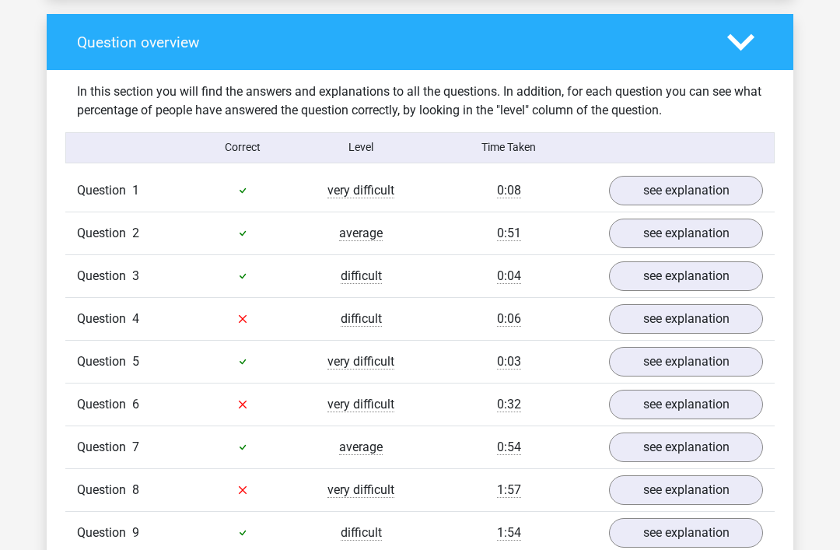
click at [702, 189] on link "see explanation" at bounding box center [686, 191] width 154 height 30
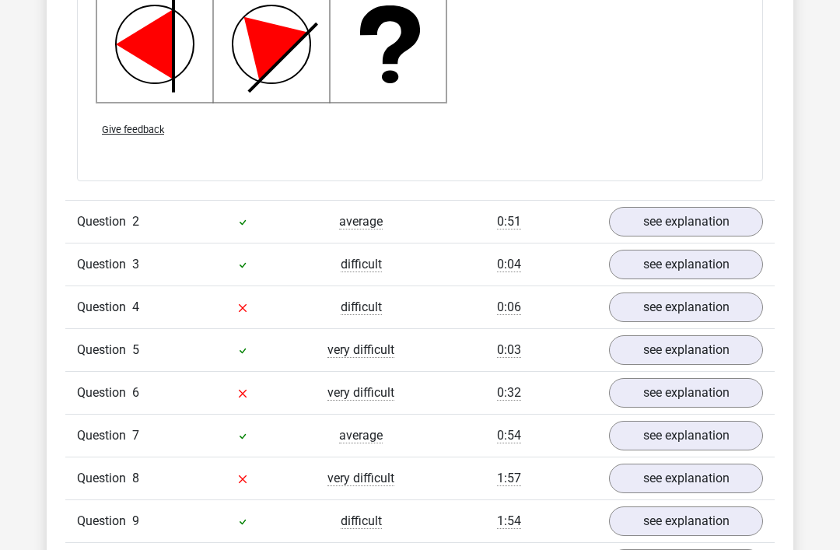
scroll to position [2131, 0]
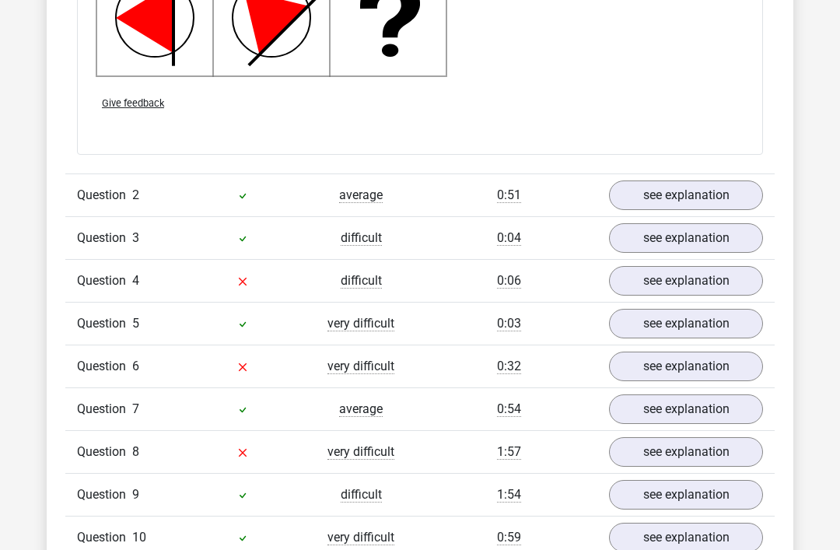
click at [718, 189] on link "see explanation" at bounding box center [686, 195] width 154 height 30
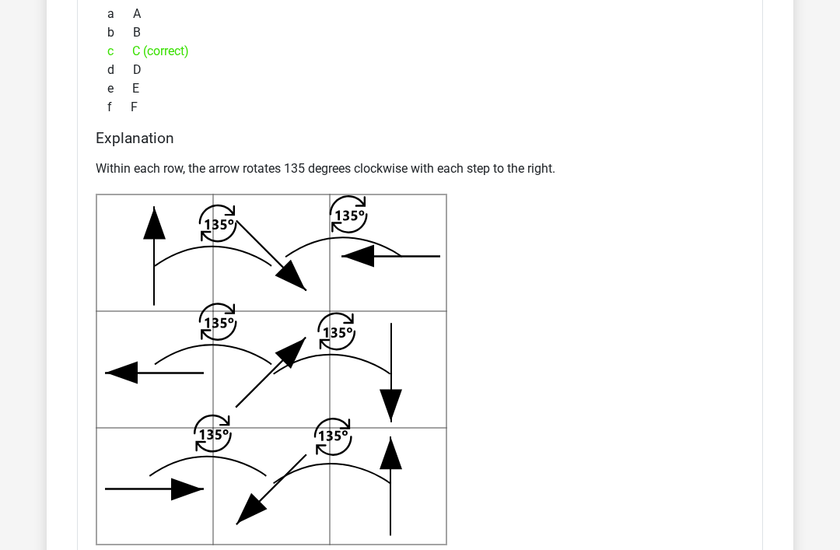
scroll to position [2669, 0]
click at [682, 207] on div "Within each row, the arrow rotates 135 degrees clockwise with each step to the …" at bounding box center [420, 352] width 649 height 398
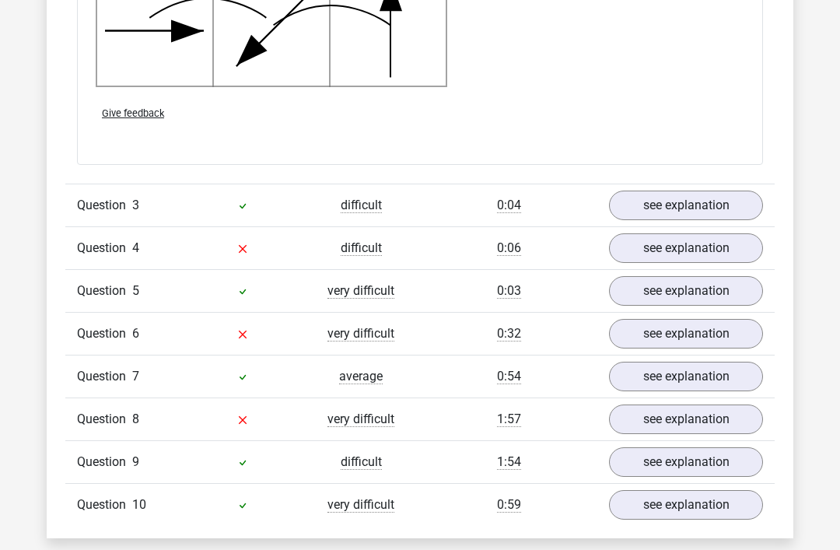
scroll to position [3285, 0]
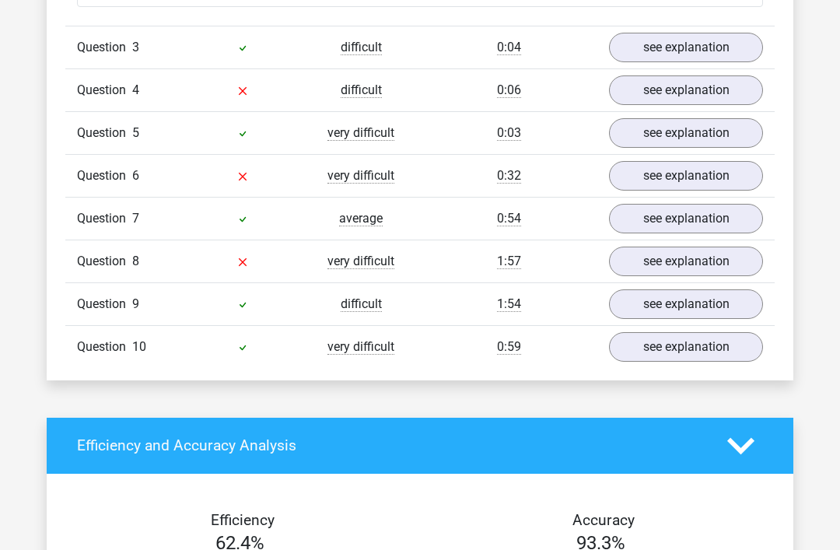
click at [731, 54] on link "see explanation" at bounding box center [686, 48] width 154 height 30
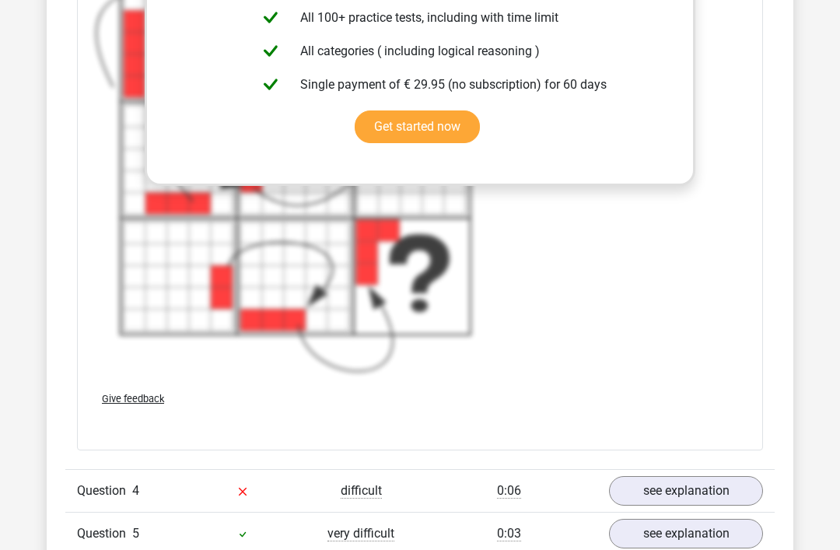
scroll to position [4211, 0]
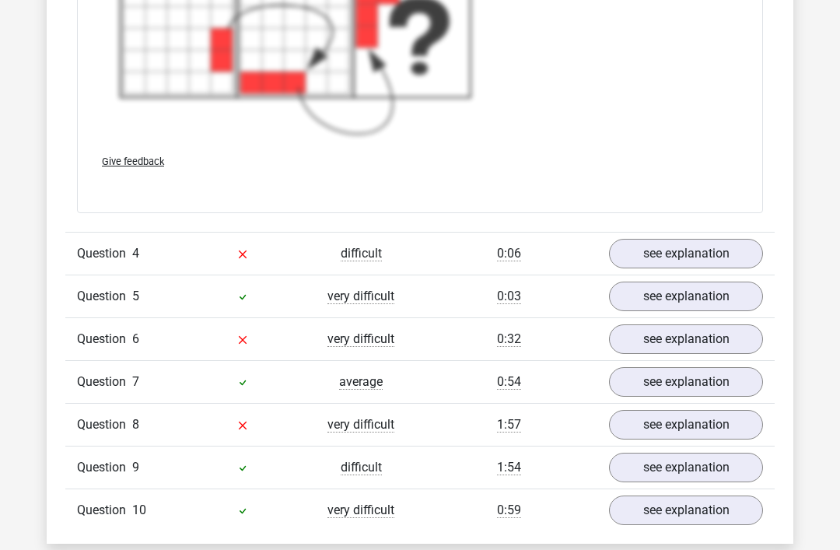
click at [707, 256] on link "see explanation" at bounding box center [686, 254] width 154 height 30
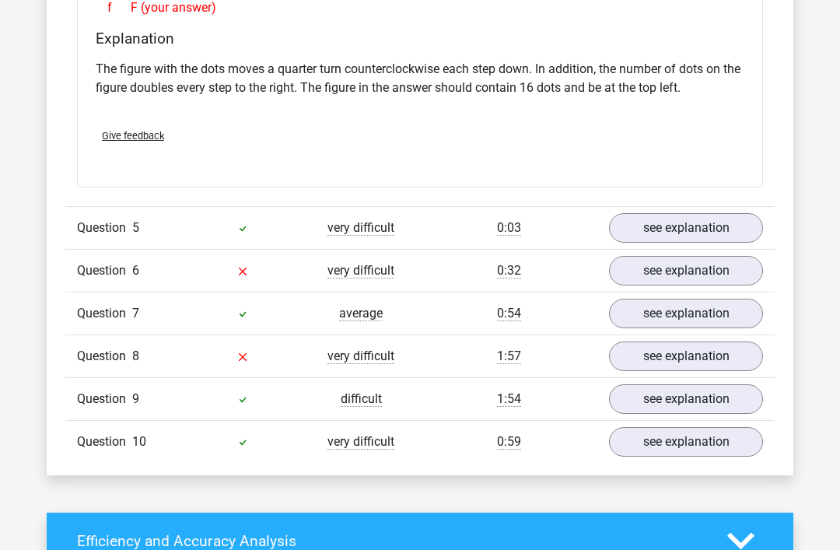
scroll to position [4992, 0]
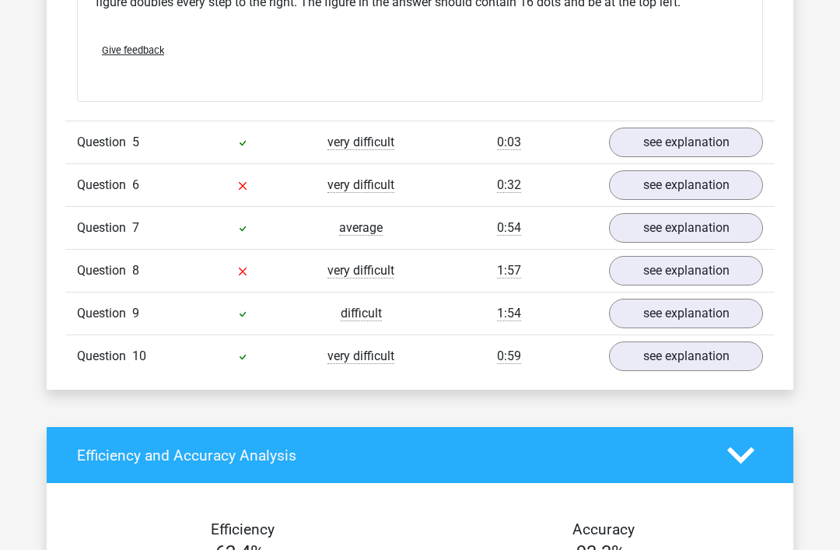
click at [714, 138] on link "see explanation" at bounding box center [686, 143] width 154 height 30
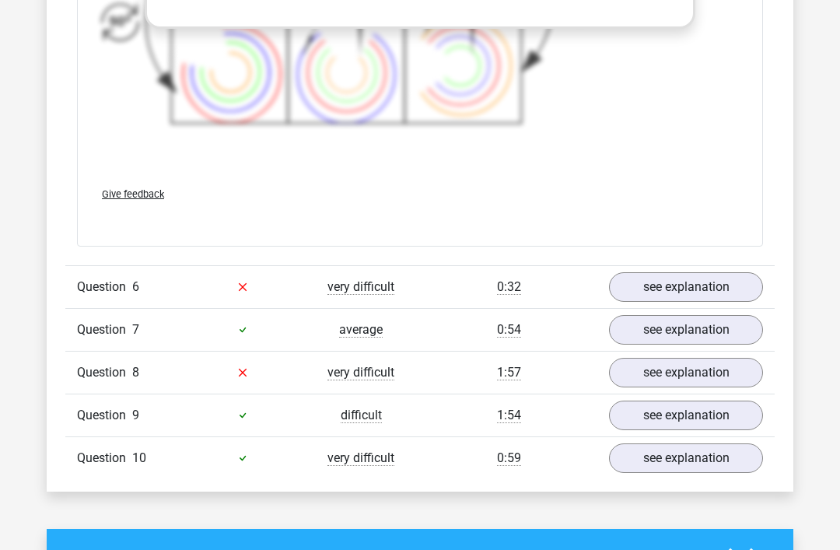
scroll to position [5940, 0]
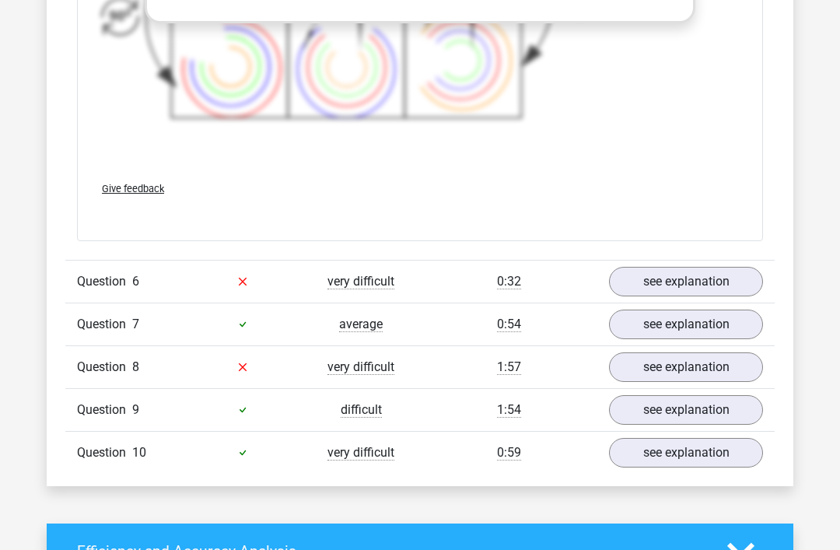
click at [711, 284] on link "see explanation" at bounding box center [686, 282] width 154 height 30
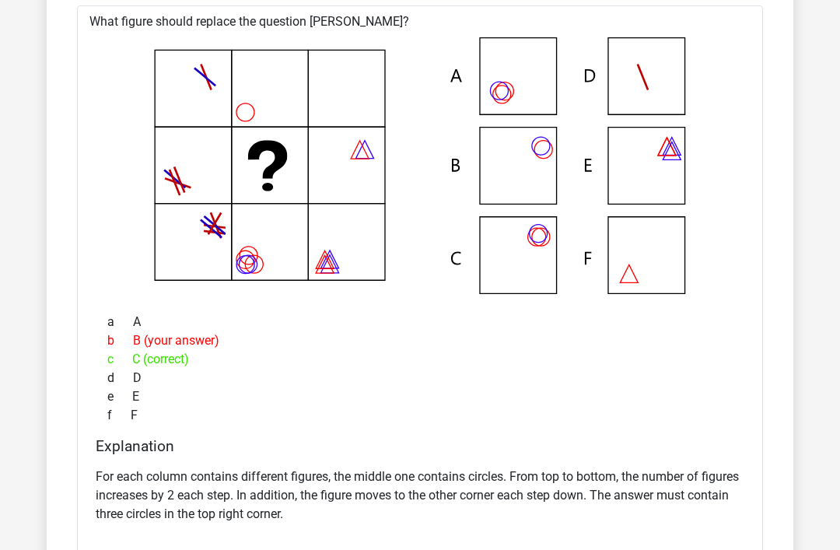
scroll to position [6254, 0]
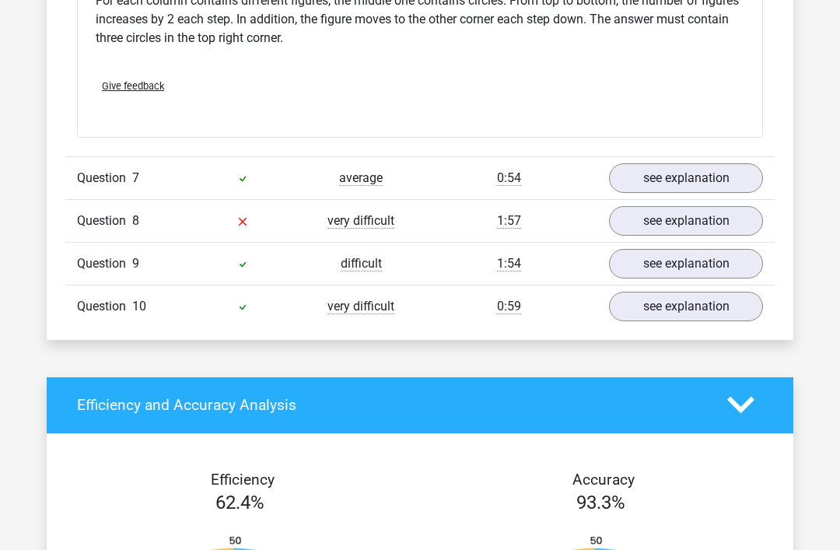
click at [739, 180] on link "see explanation" at bounding box center [686, 179] width 154 height 30
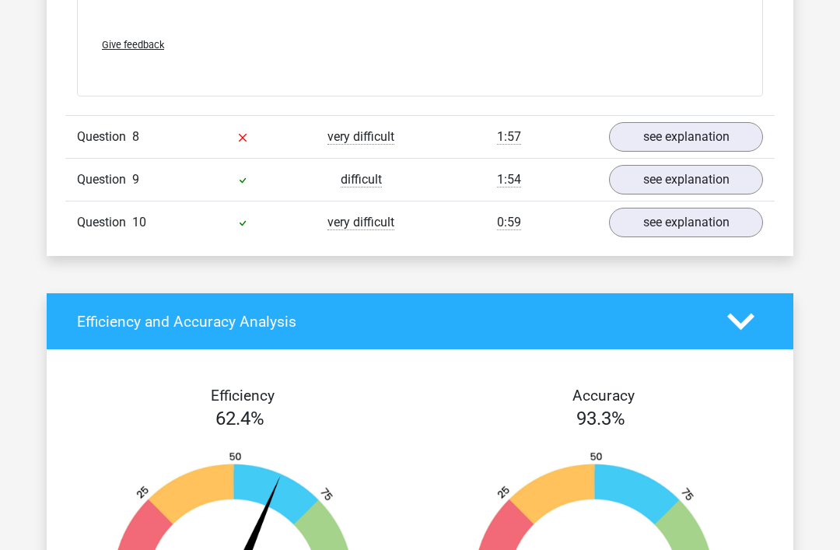
scroll to position [7879, 0]
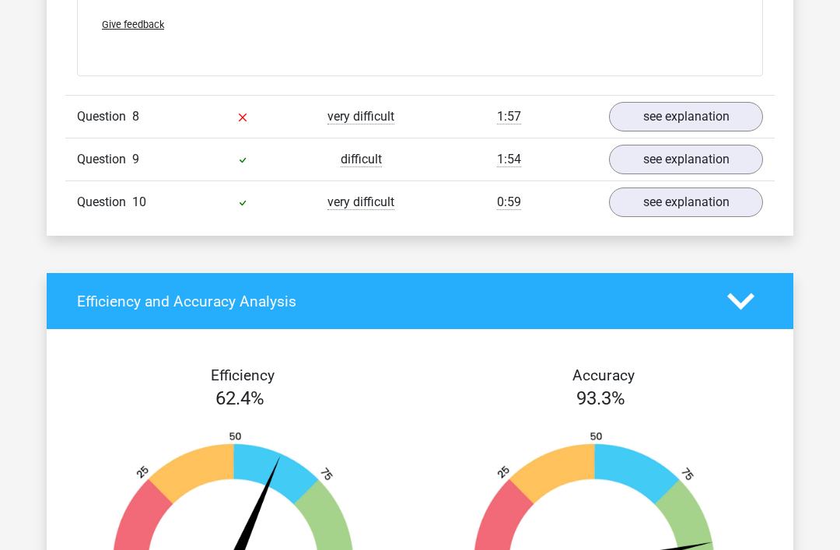
click at [722, 117] on link "see explanation" at bounding box center [686, 117] width 154 height 30
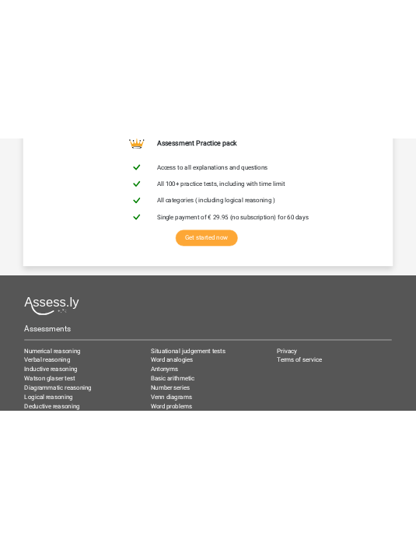
scroll to position [10101, 0]
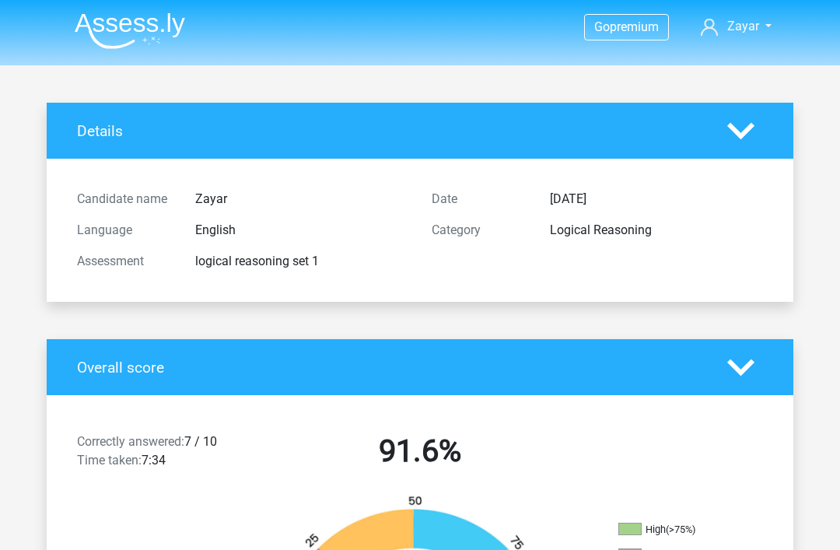
scroll to position [2791, 0]
